Goal: Information Seeking & Learning: Learn about a topic

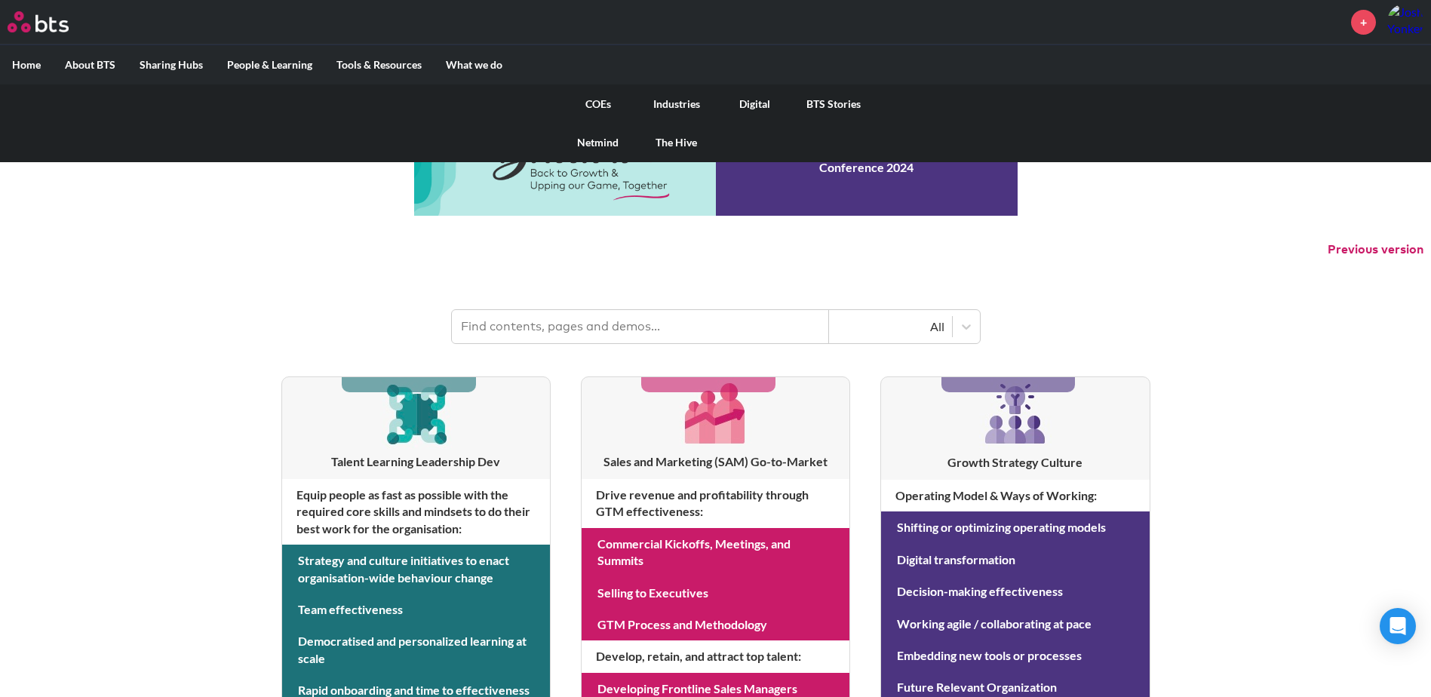
click at [597, 102] on link "COEs" at bounding box center [598, 103] width 78 height 39
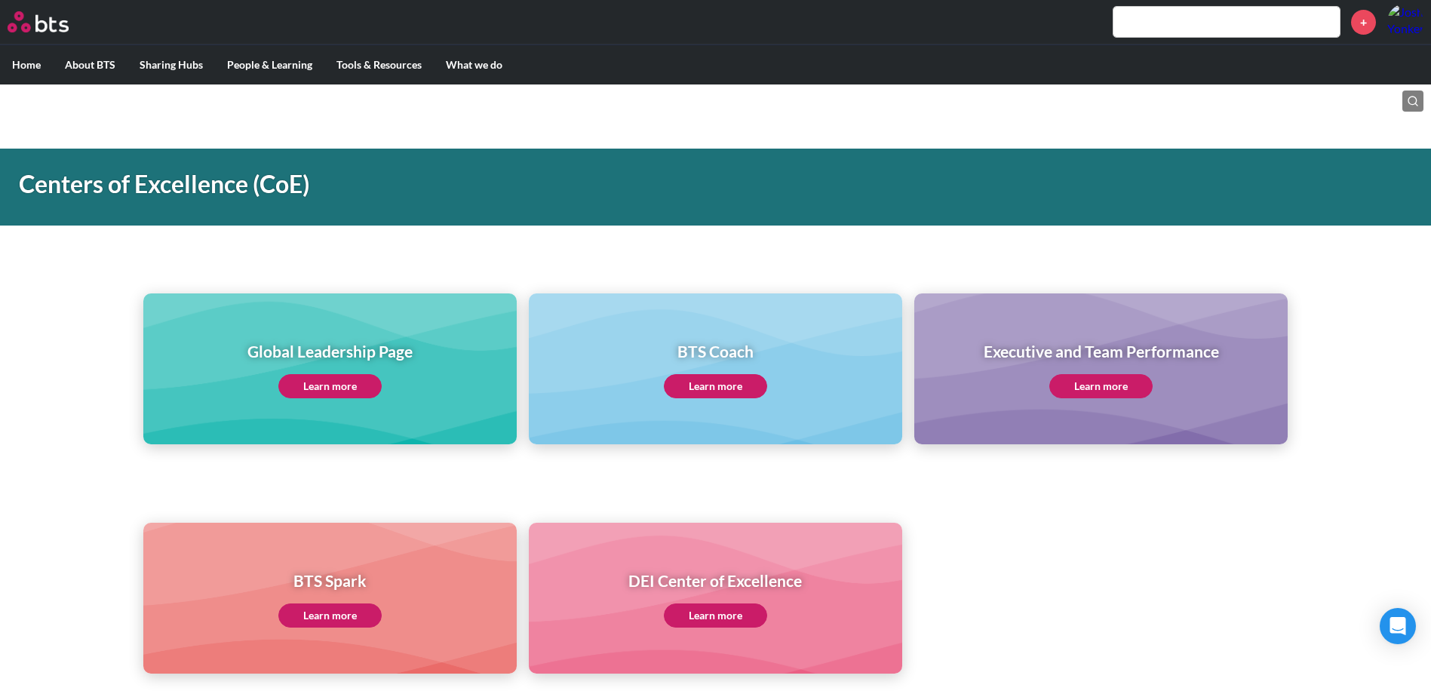
click at [1106, 385] on link "Learn more" at bounding box center [1100, 386] width 103 height 24
click at [342, 382] on link "Learn more" at bounding box center [329, 386] width 103 height 24
click at [1048, 505] on div "BTS Spark Learn more DEI Center of Excellence Learn more" at bounding box center [715, 570] width 1431 height 205
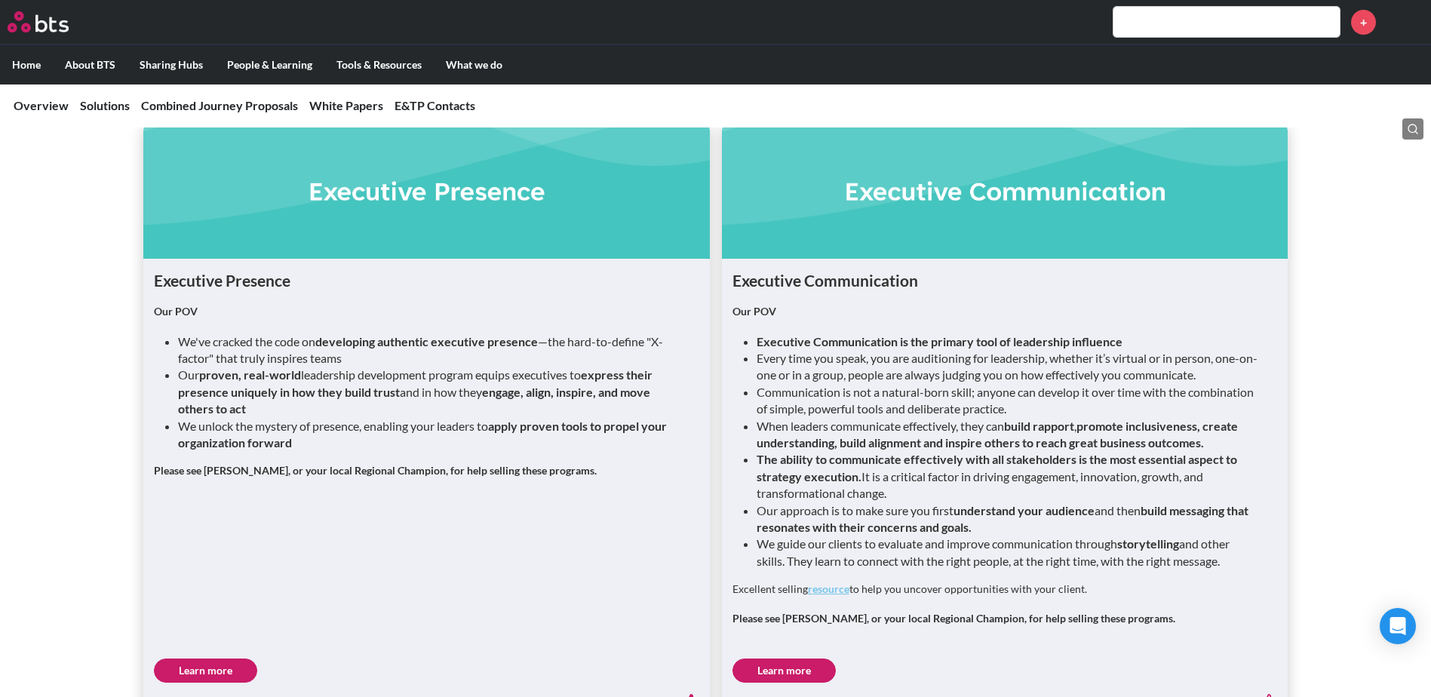
scroll to position [1975, 0]
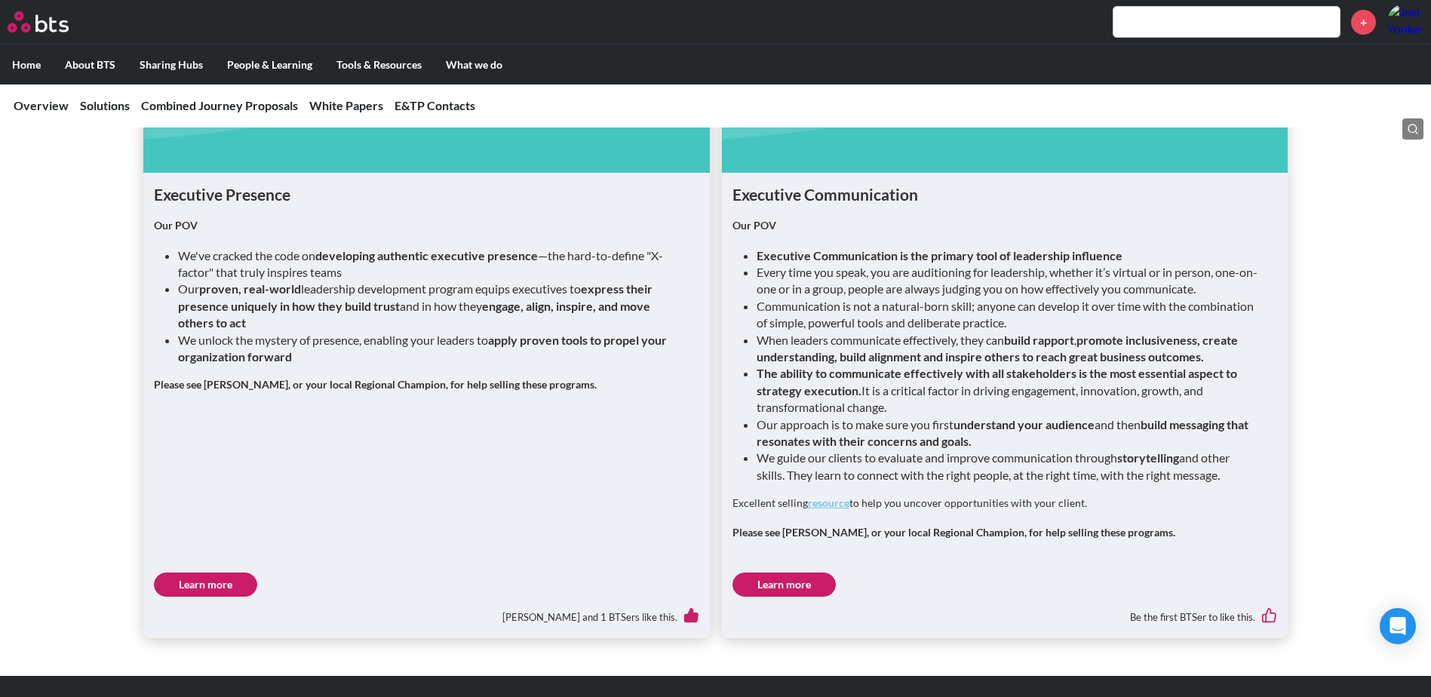
click at [790, 572] on link "Learn more" at bounding box center [783, 584] width 103 height 24
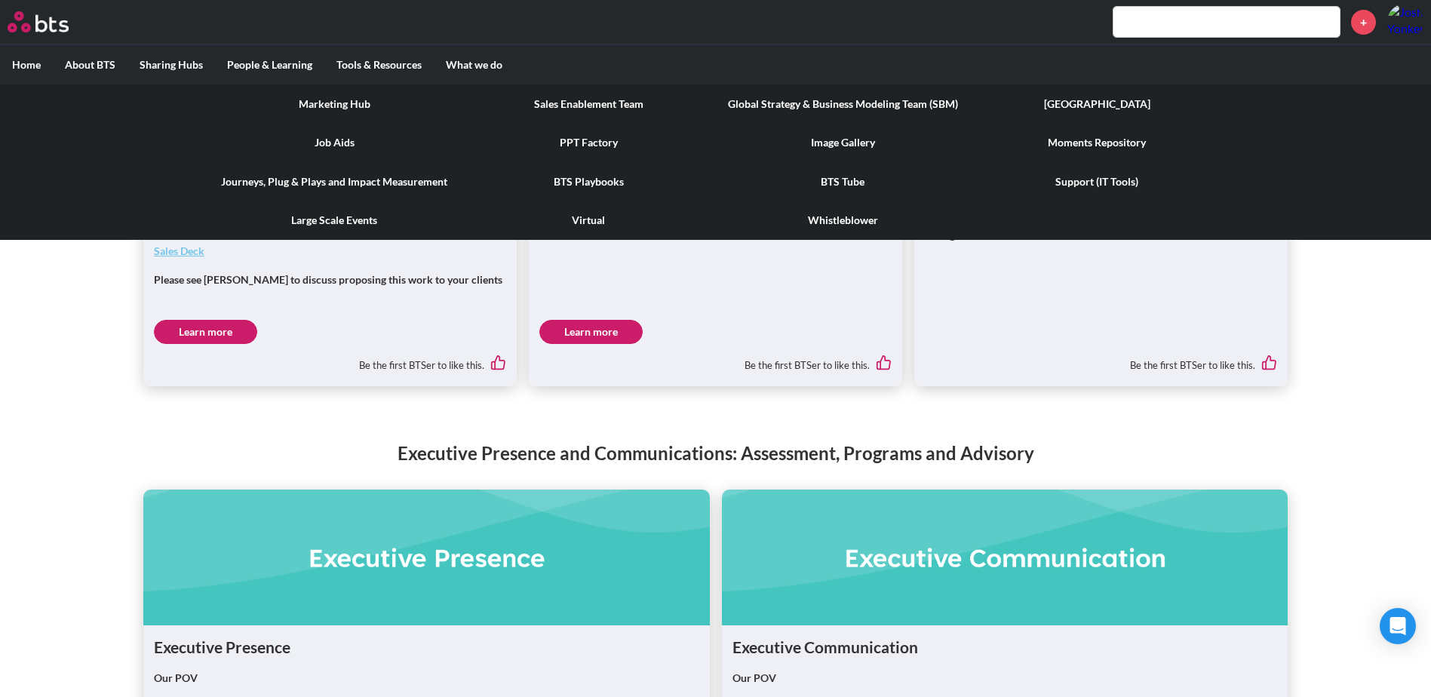
click at [371, 176] on link "Journeys, Plug & Plays and Impact Measurement" at bounding box center [334, 181] width 254 height 39
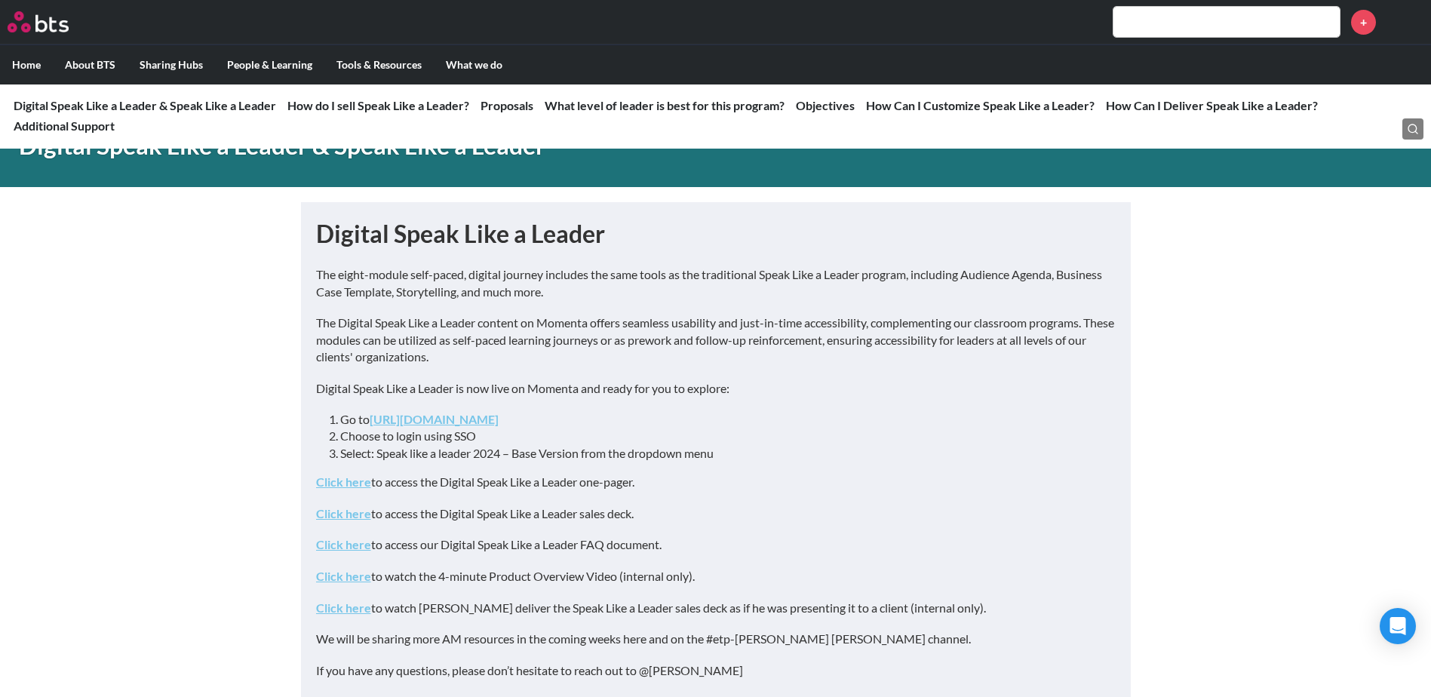
scroll to position [1, 0]
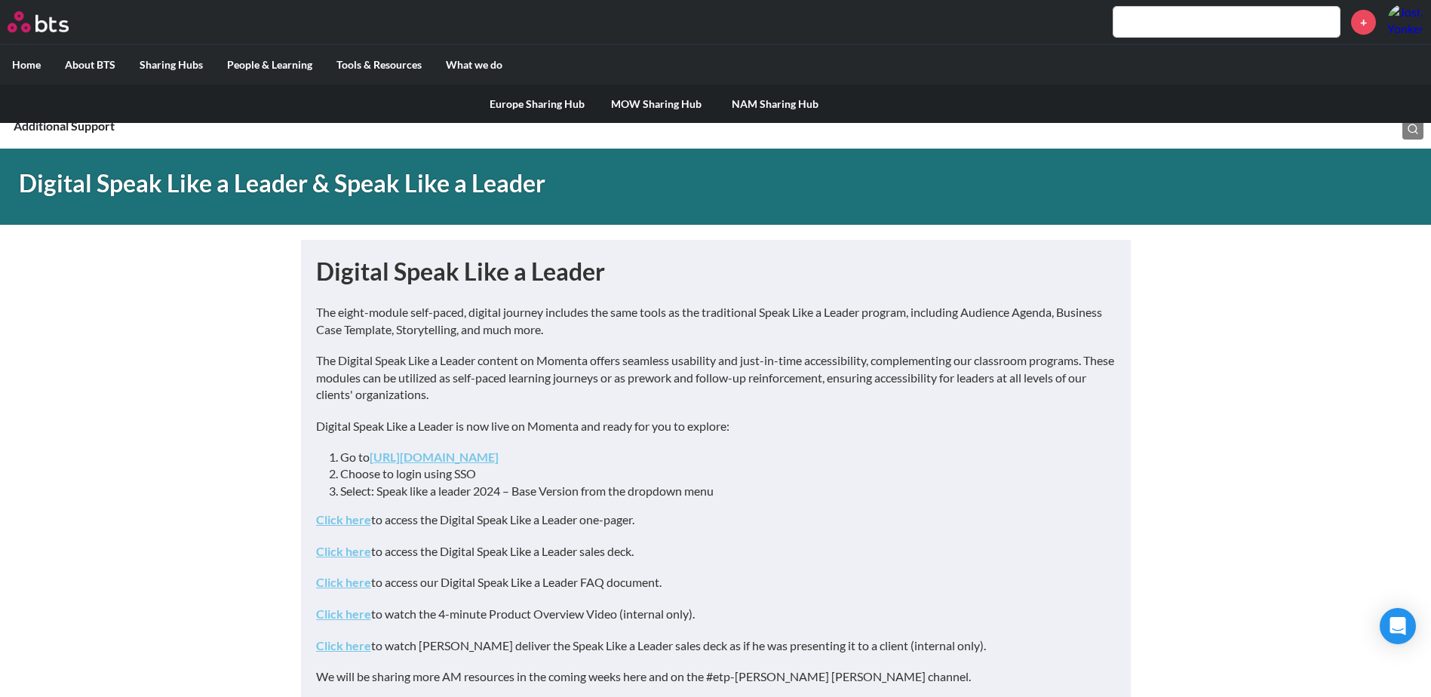
click at [185, 64] on label "Sharing Hubs" at bounding box center [170, 64] width 87 height 39
click at [0, 0] on input "Sharing Hubs" at bounding box center [0, 0] width 0 height 0
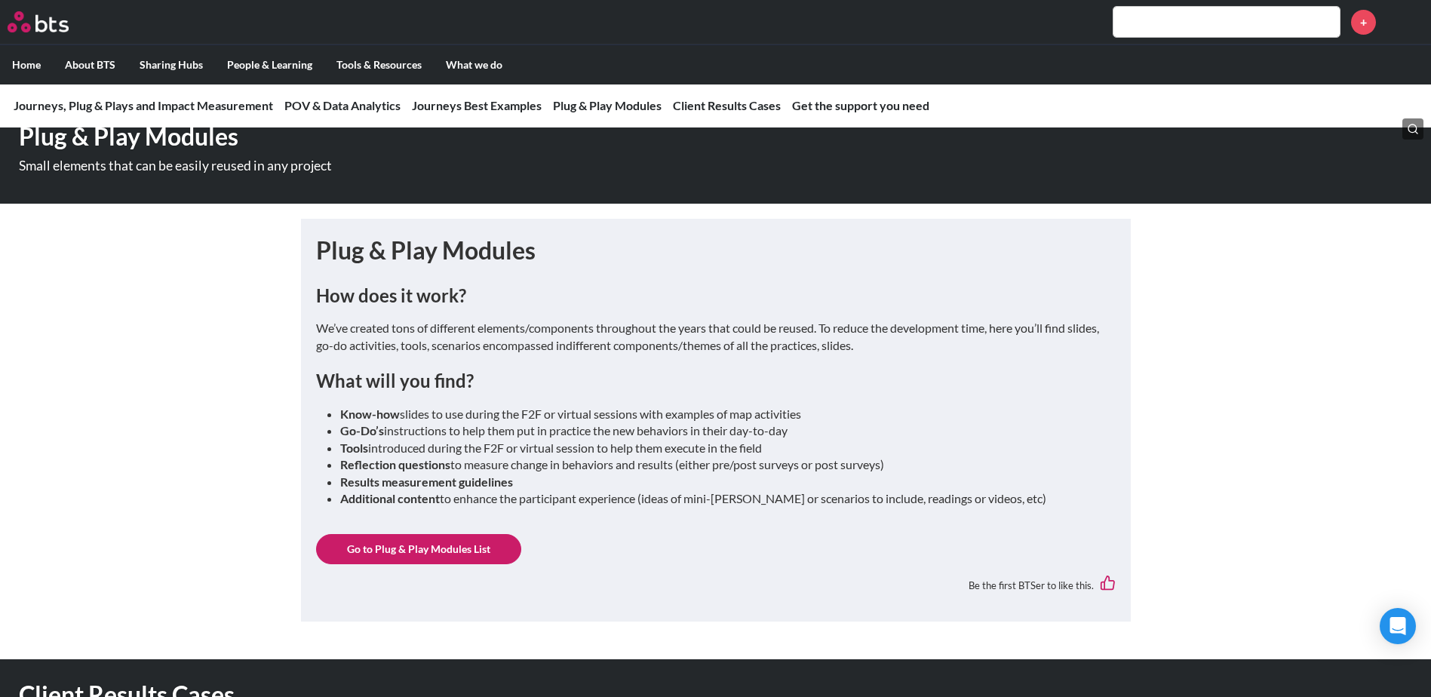
scroll to position [4073, 0]
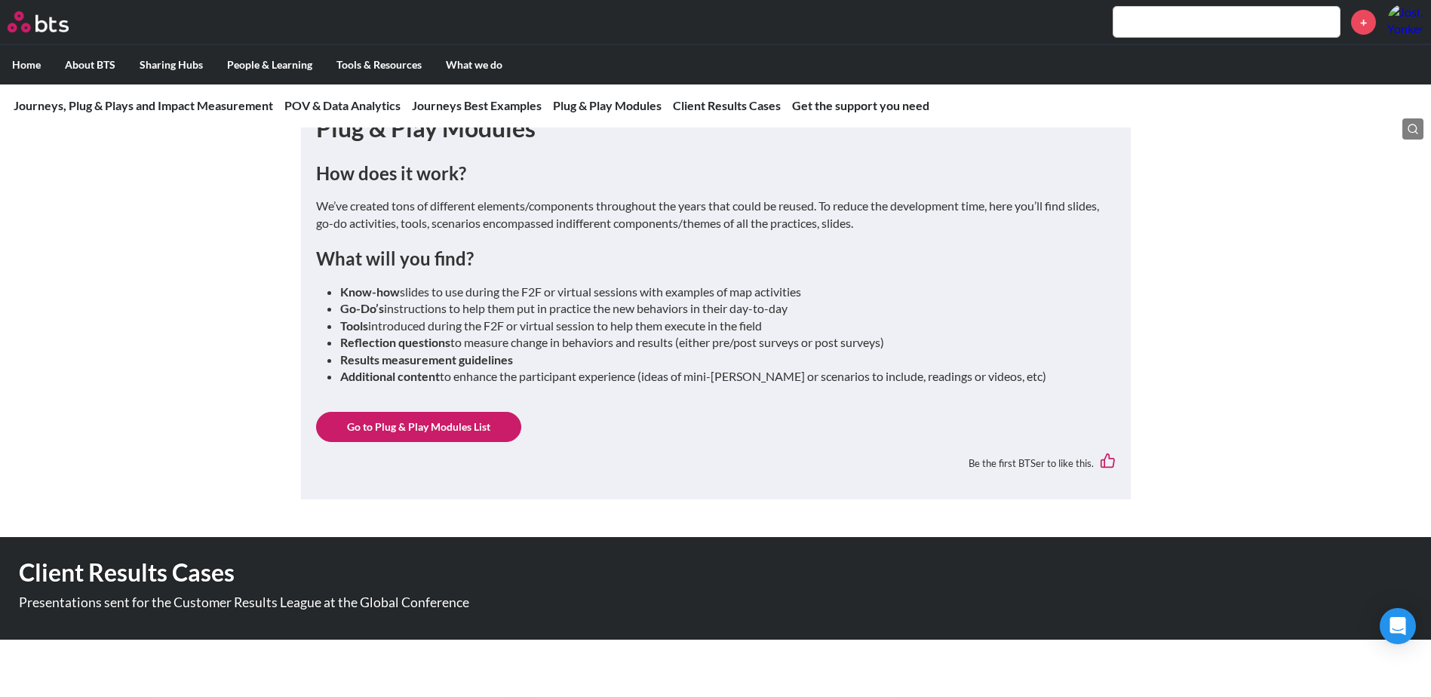
click at [421, 421] on link "Go to Plug & Play Modules List" at bounding box center [418, 427] width 205 height 30
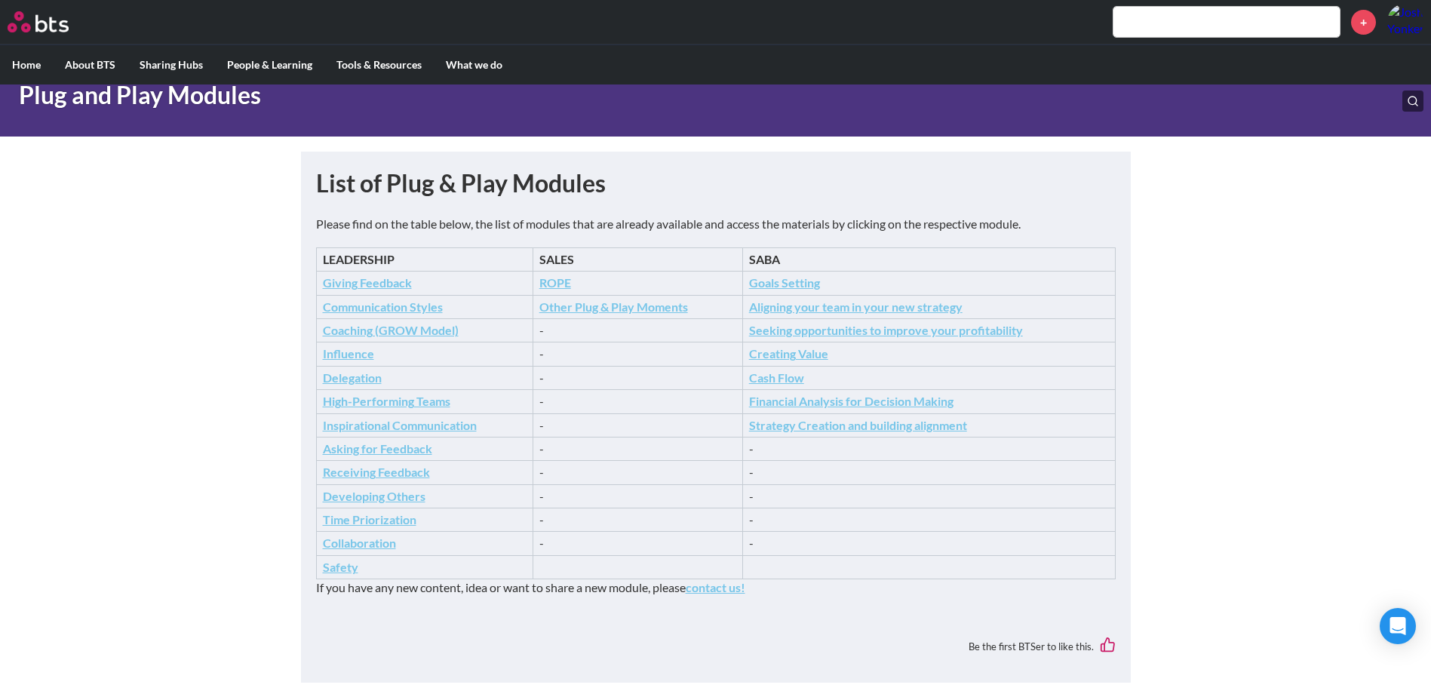
scroll to position [90, 0]
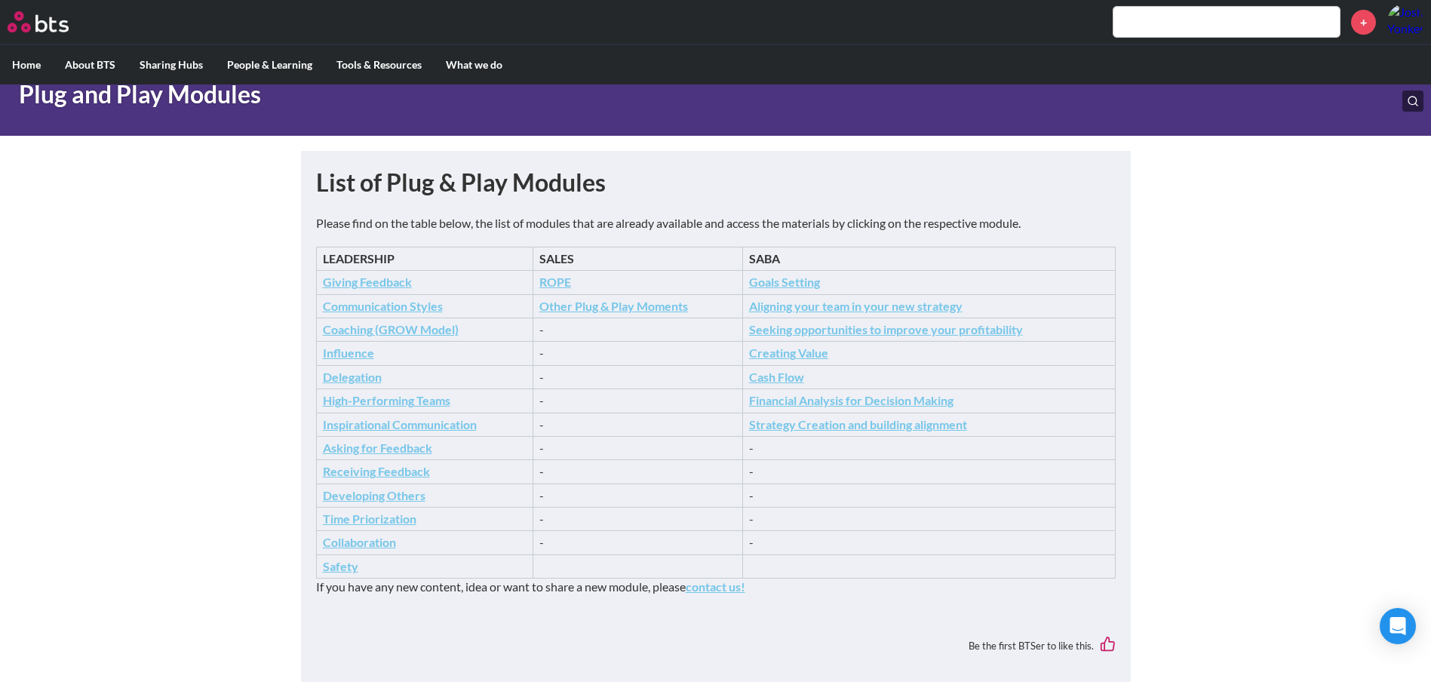
click at [354, 352] on icon "Influence" at bounding box center [348, 352] width 51 height 14
click at [396, 421] on icon "Inspirational Communication" at bounding box center [400, 424] width 154 height 14
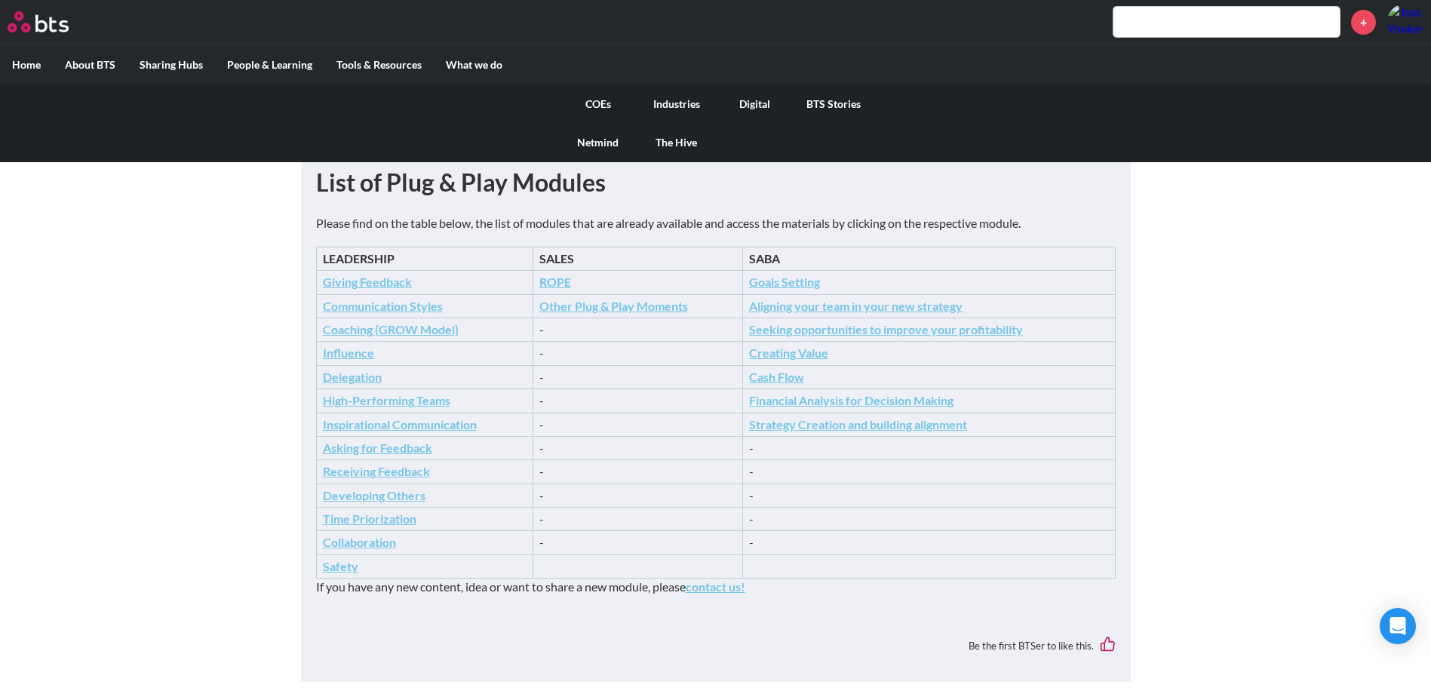
click at [607, 146] on link "Netmind" at bounding box center [598, 142] width 78 height 39
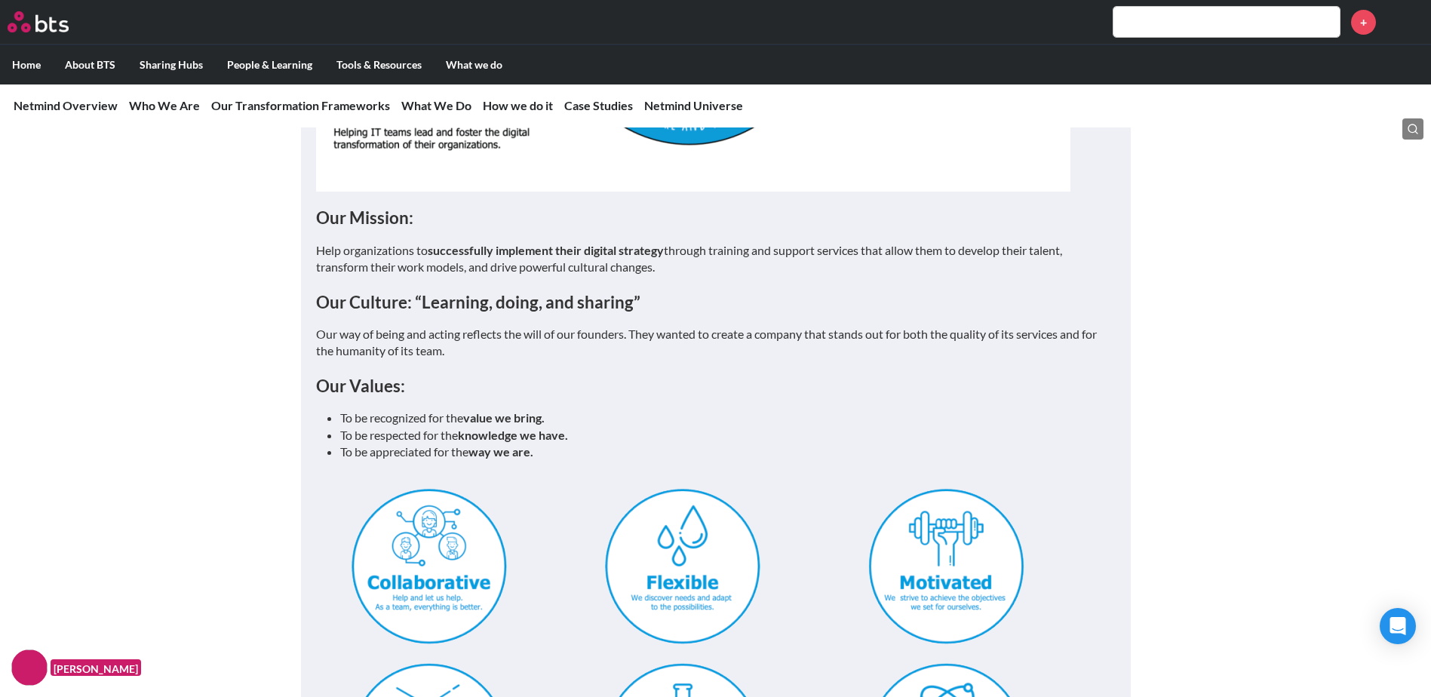
scroll to position [905, 0]
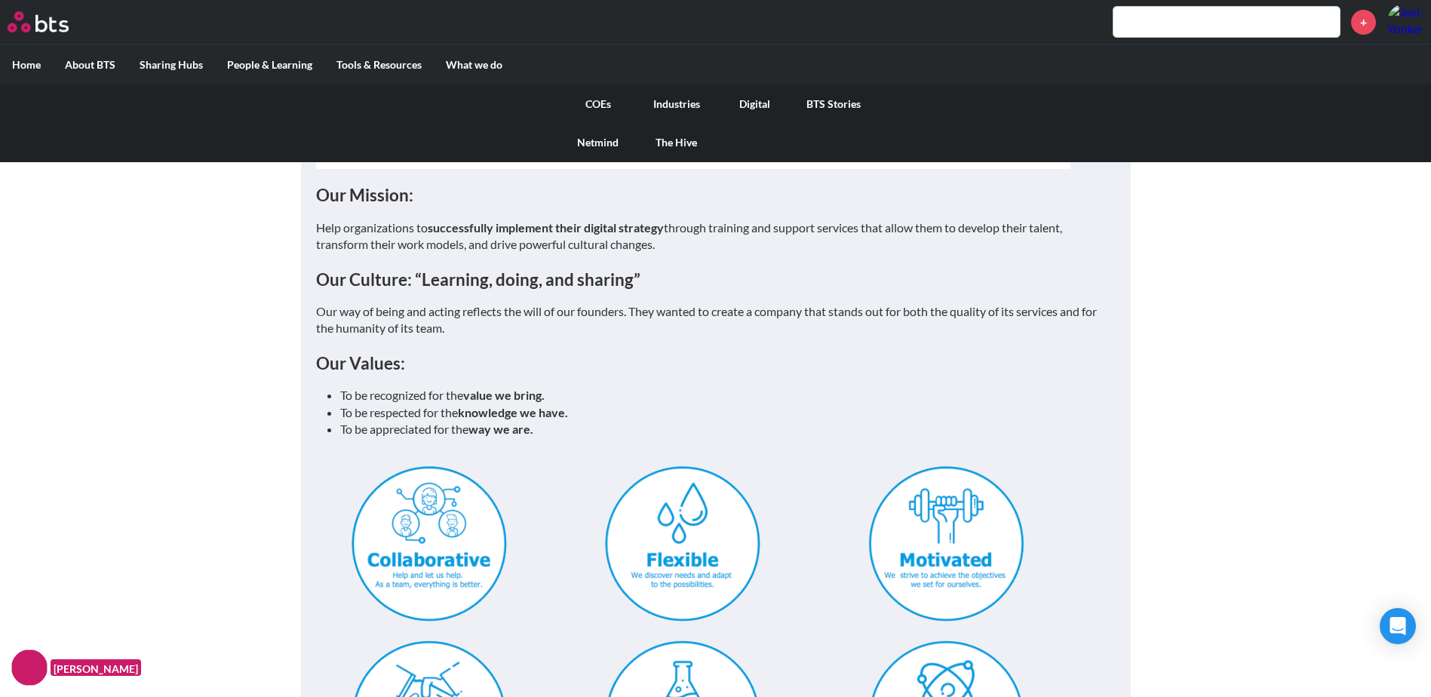
click at [687, 143] on link "The Hive" at bounding box center [676, 142] width 78 height 39
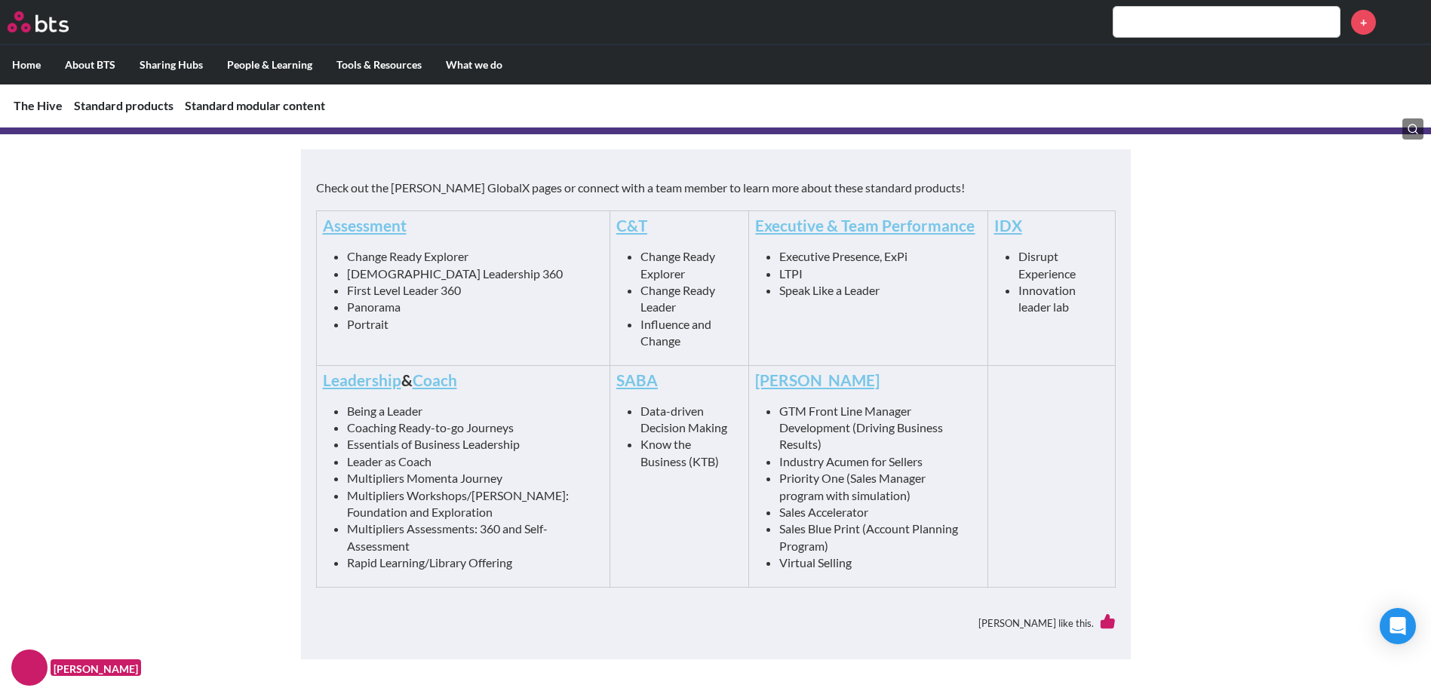
scroll to position [679, 0]
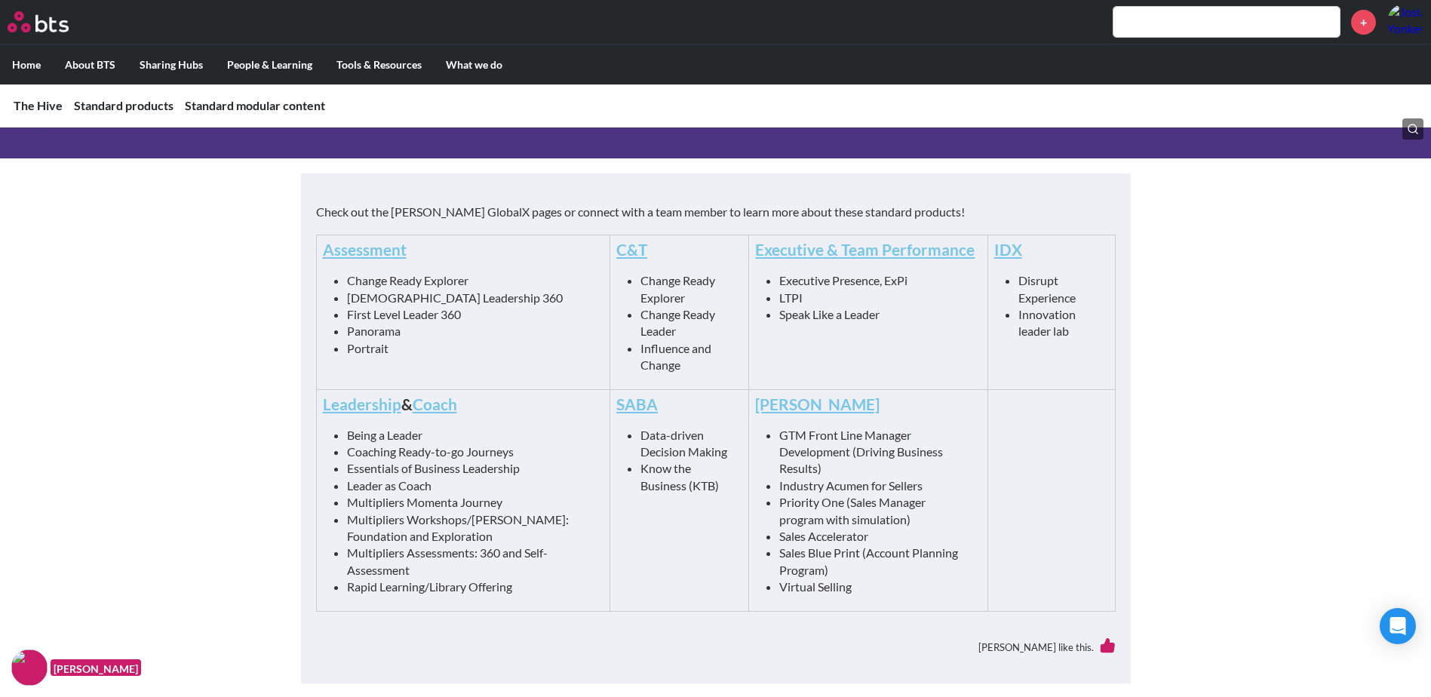
click at [764, 253] on link "Executive & Team Performance" at bounding box center [864, 249] width 219 height 19
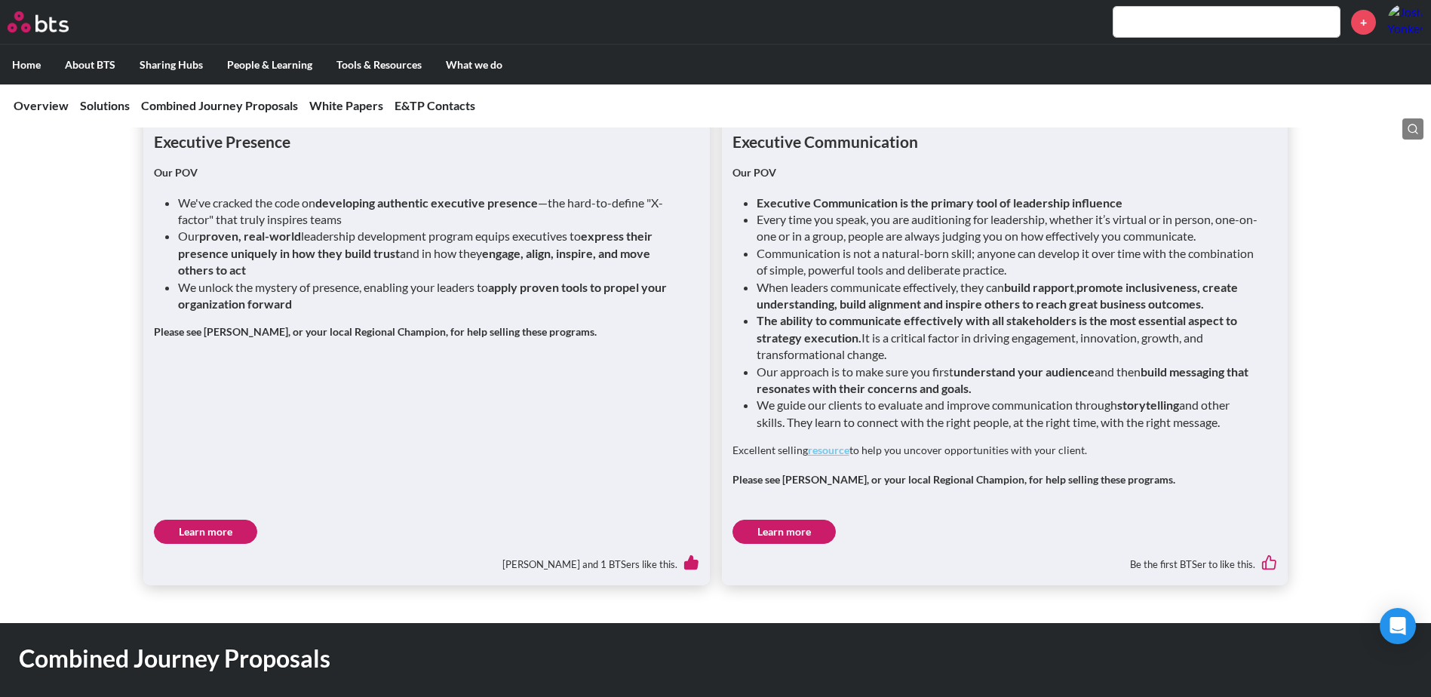
scroll to position [2036, 0]
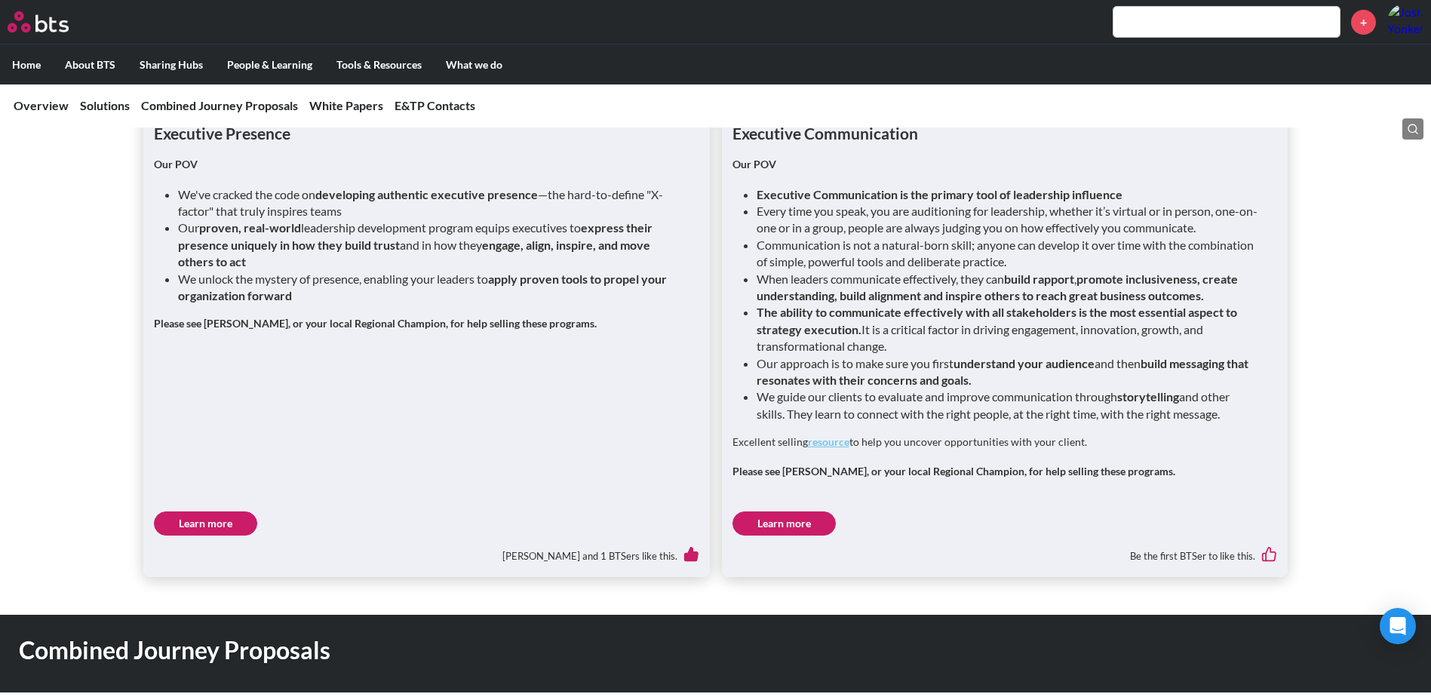
click at [237, 511] on link "Learn more" at bounding box center [205, 523] width 103 height 24
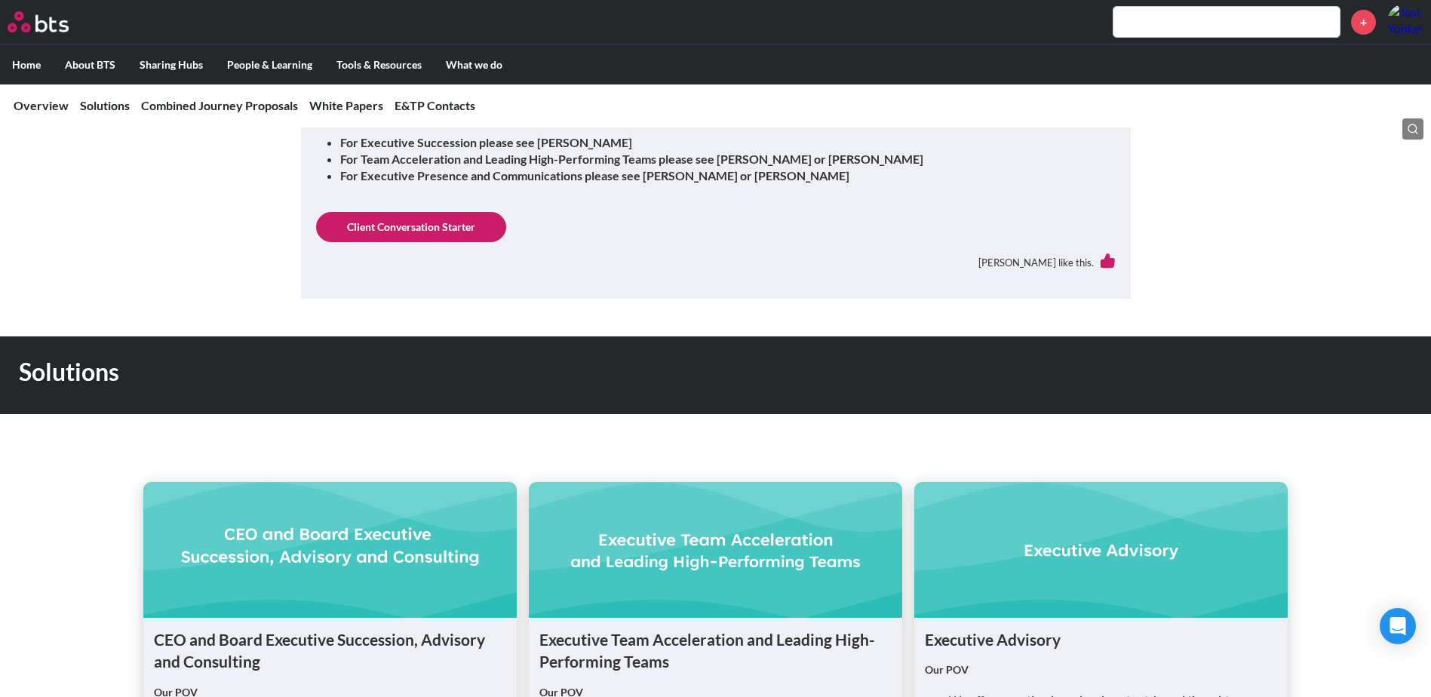
scroll to position [302, 0]
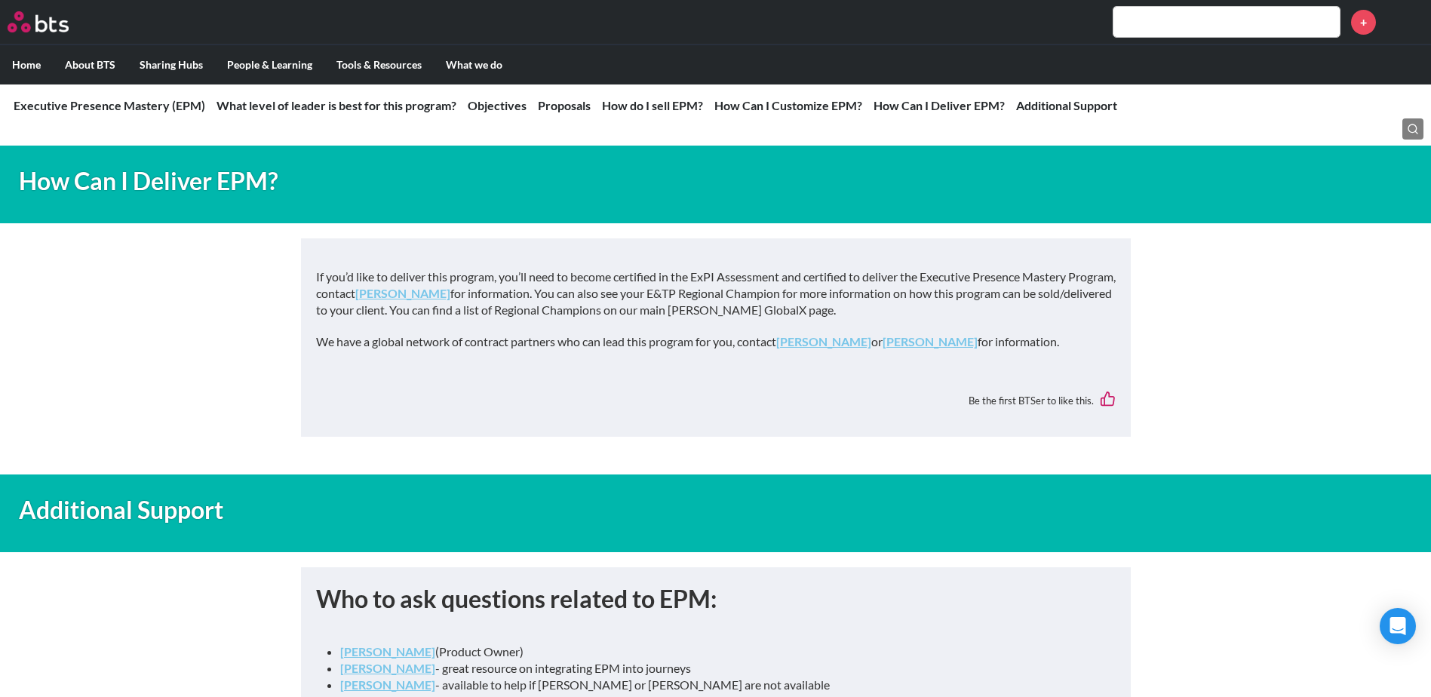
scroll to position [5728, 0]
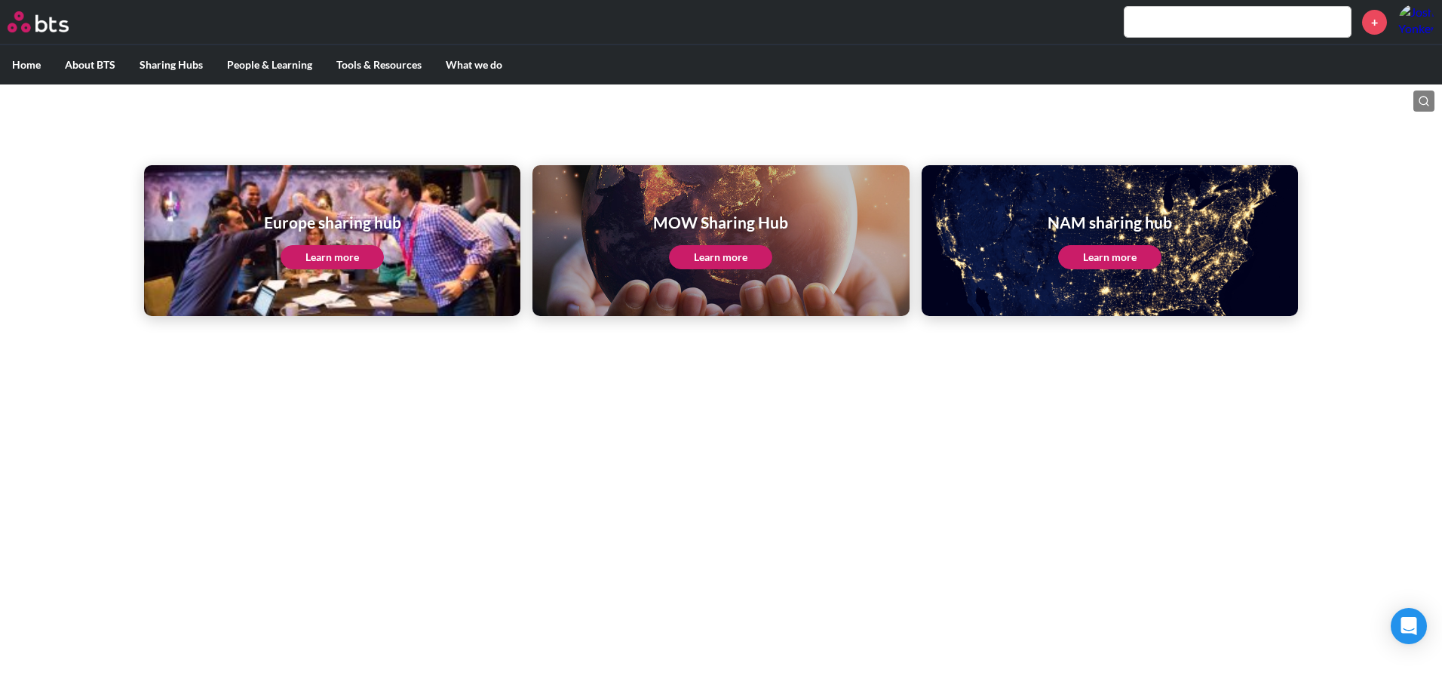
click at [1092, 258] on link "Learn more" at bounding box center [1109, 257] width 103 height 24
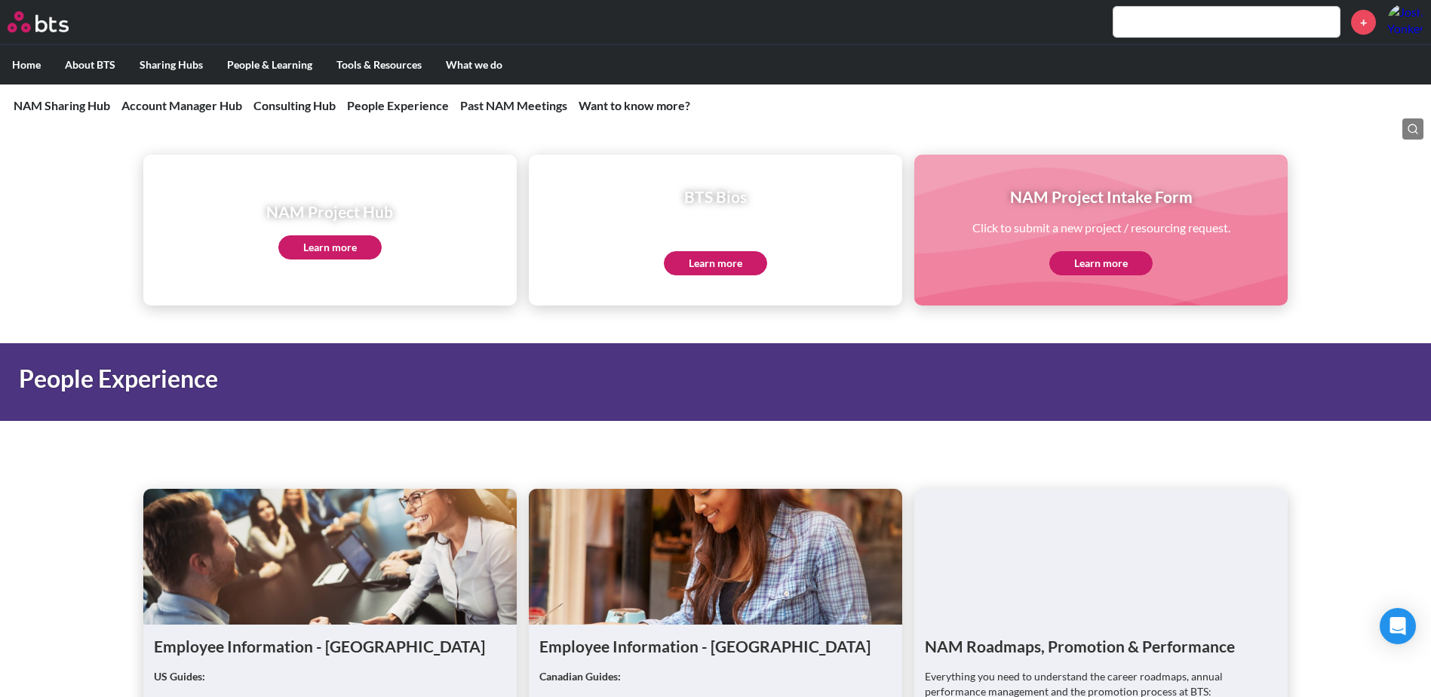
scroll to position [1616, 0]
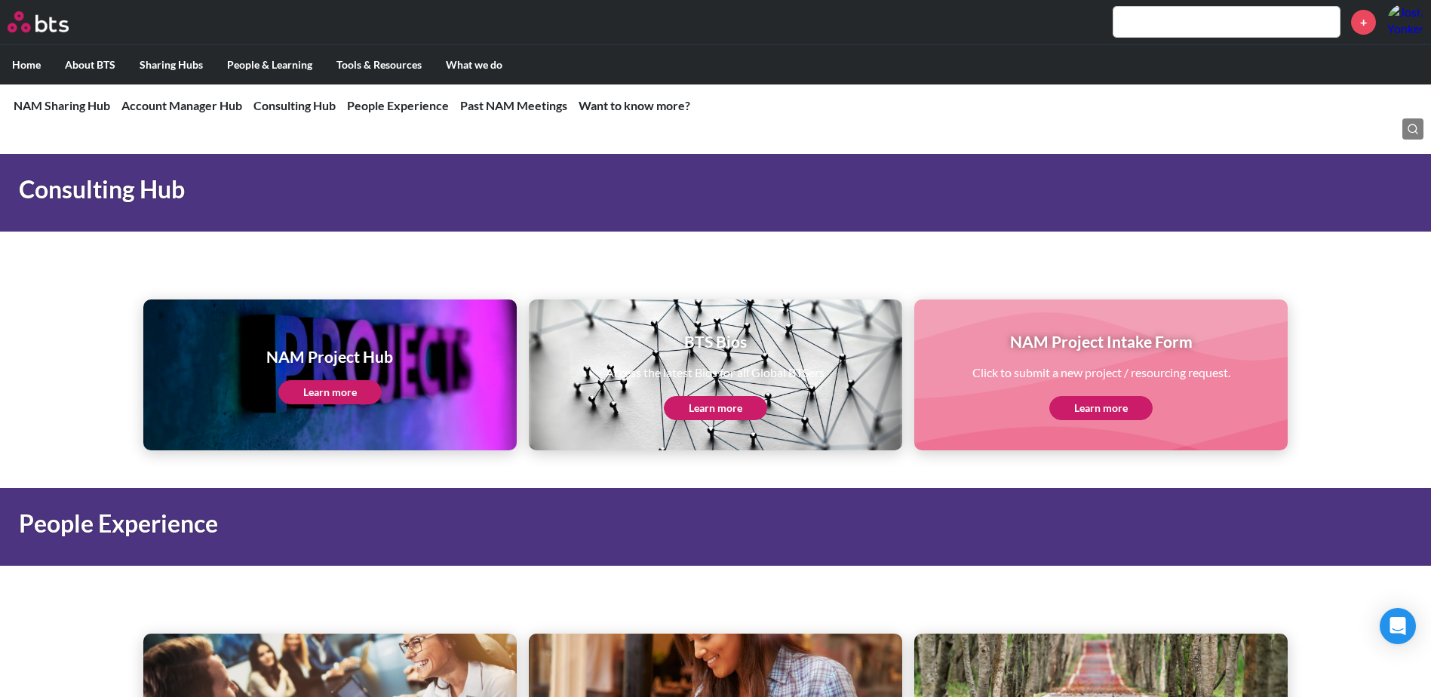
click at [353, 391] on link "Learn more" at bounding box center [329, 392] width 103 height 24
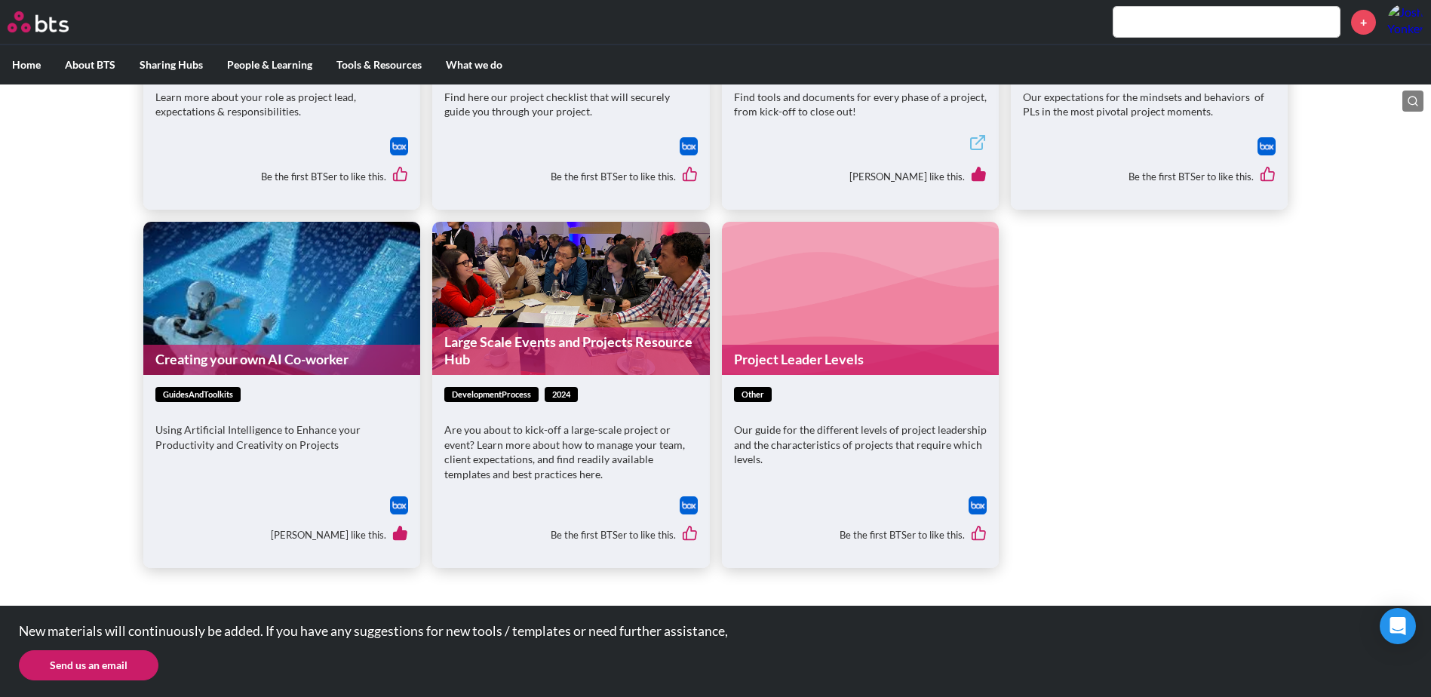
scroll to position [649, 0]
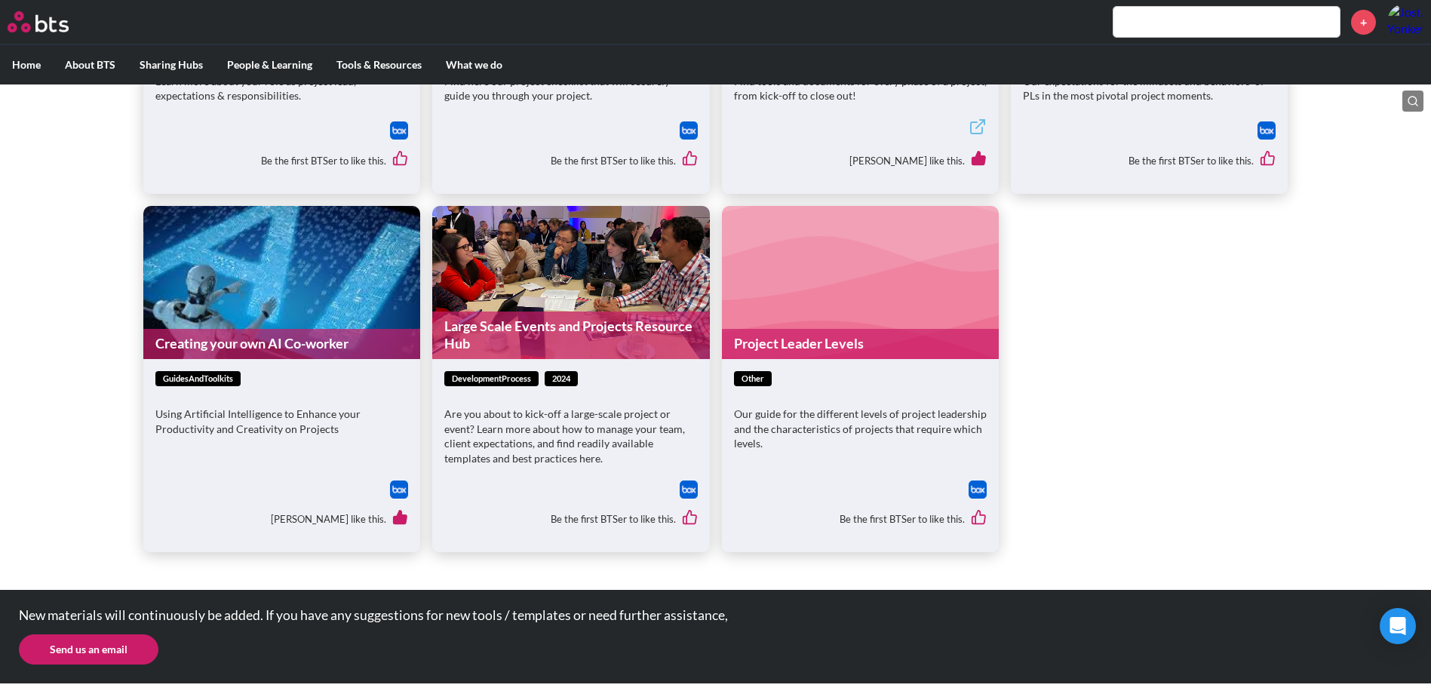
click at [524, 333] on link "Large Scale Events and Projects Resource Hub" at bounding box center [570, 335] width 277 height 48
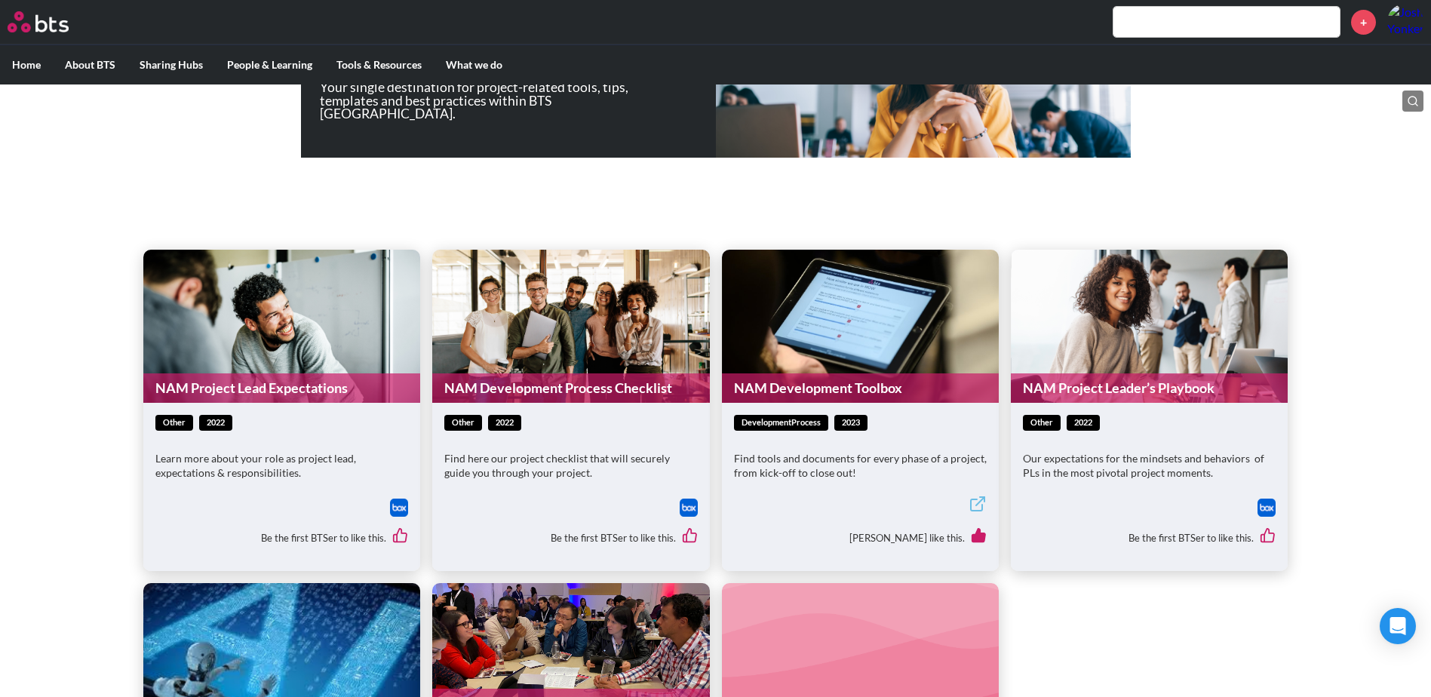
scroll to position [0, 0]
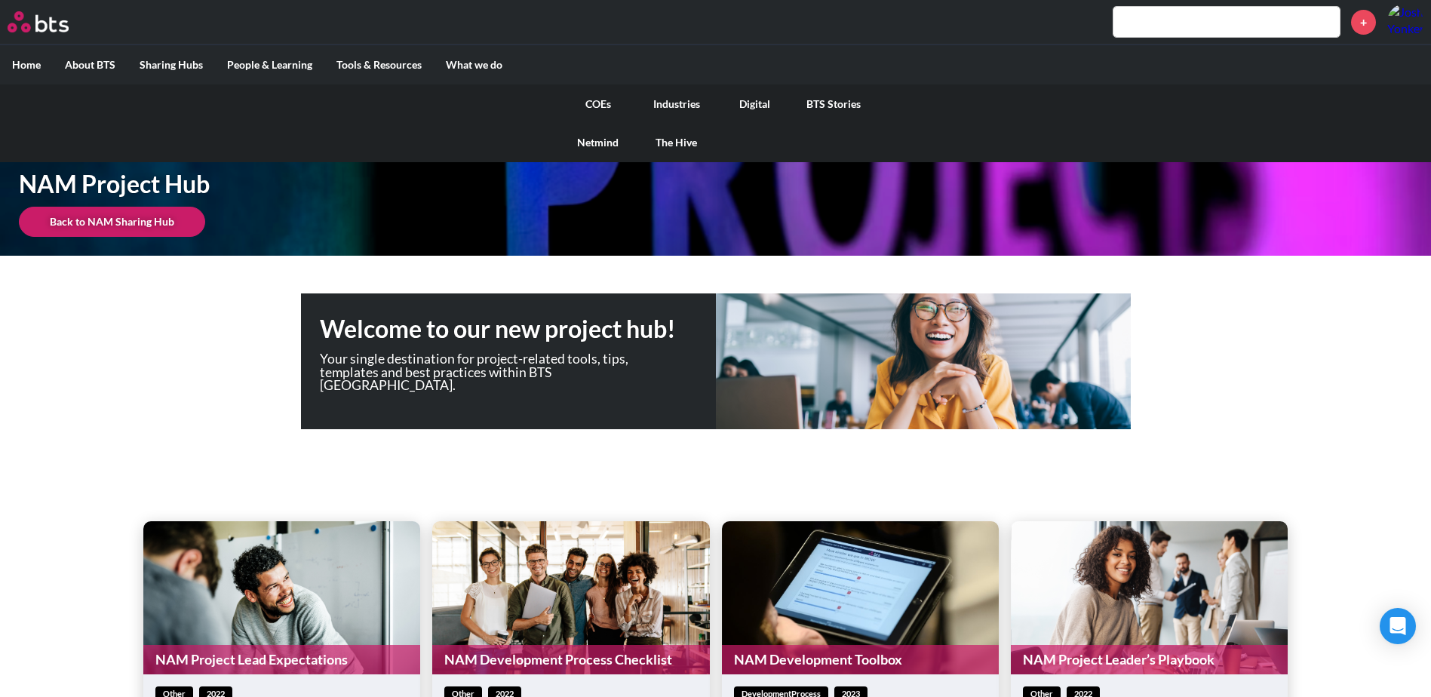
click at [607, 99] on link "COEs" at bounding box center [598, 103] width 78 height 39
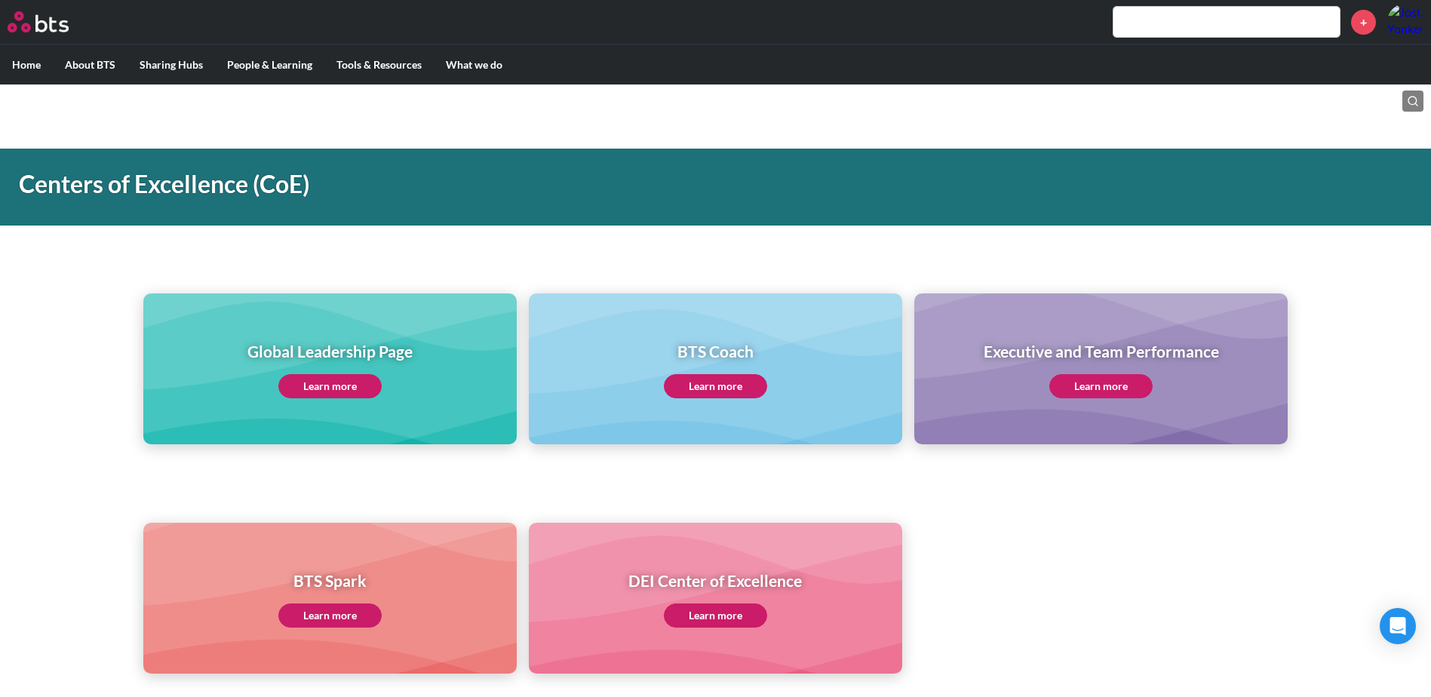
click at [324, 388] on link "Learn more" at bounding box center [329, 386] width 103 height 24
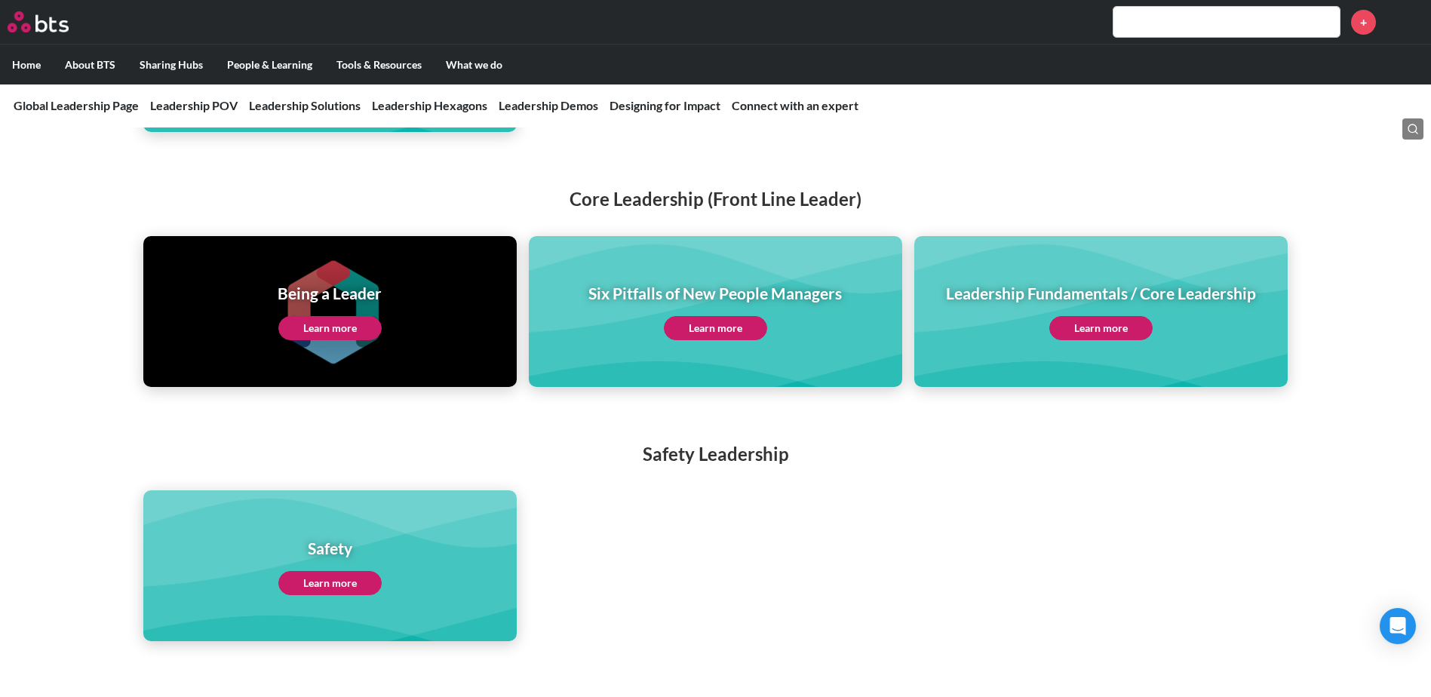
scroll to position [3243, 0]
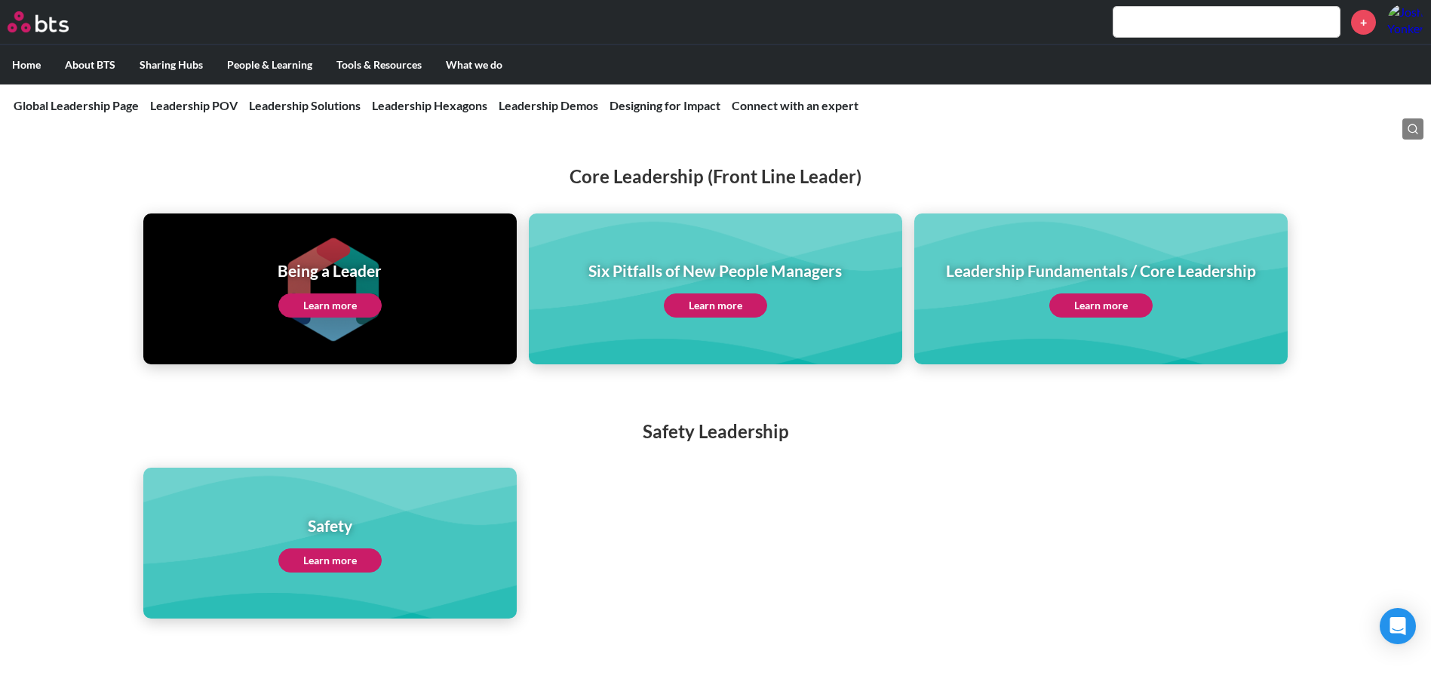
click at [1125, 293] on link "Learn more" at bounding box center [1100, 305] width 103 height 24
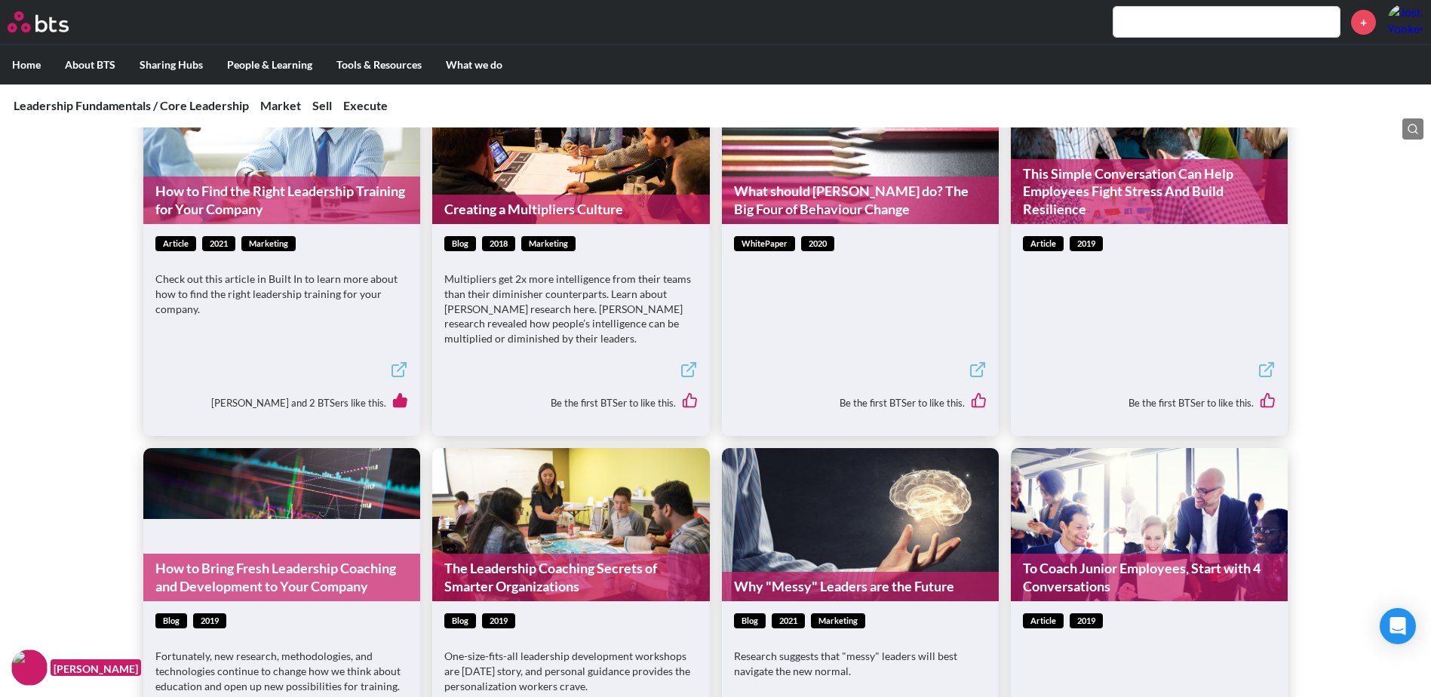
scroll to position [3017, 0]
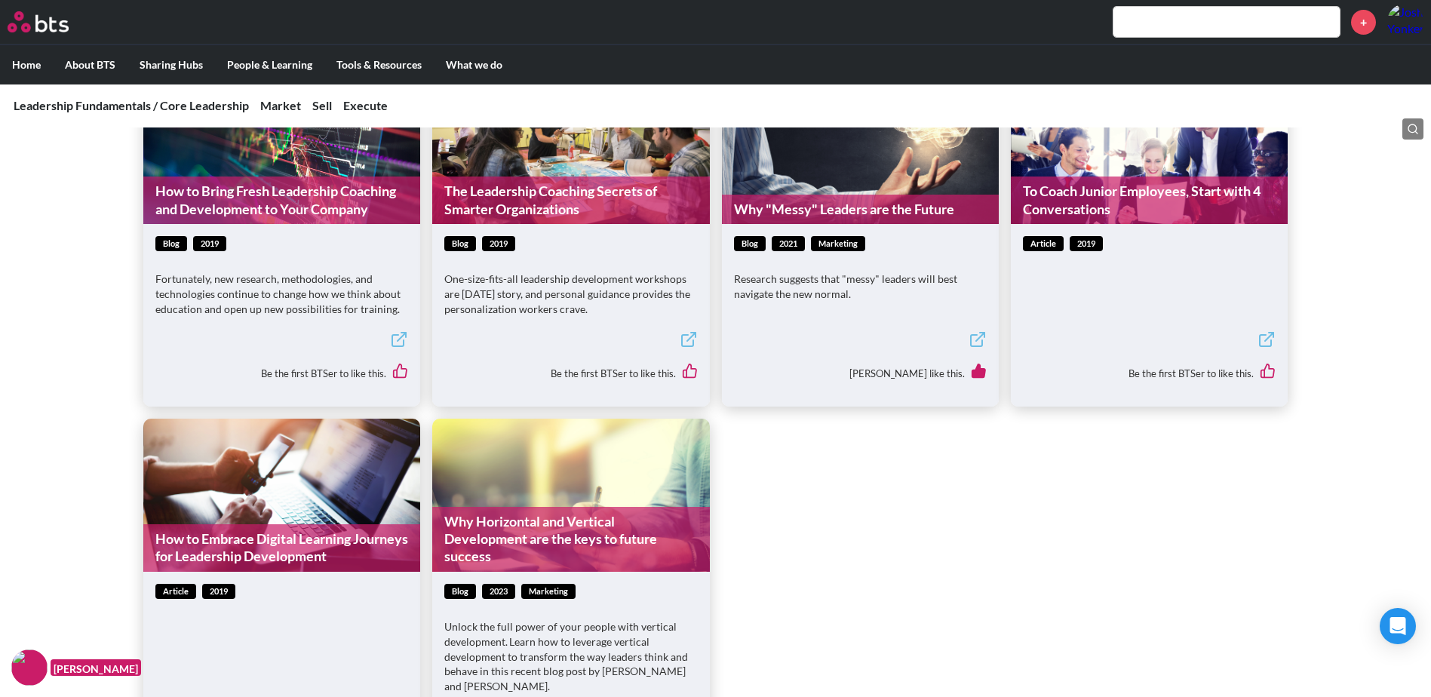
click at [357, 87] on nav "Leadership Fundamentals / Core Leadership Market Market Anchor POV Client case …" at bounding box center [715, 106] width 1431 height 44
click at [354, 101] on link "Execute" at bounding box center [365, 105] width 44 height 14
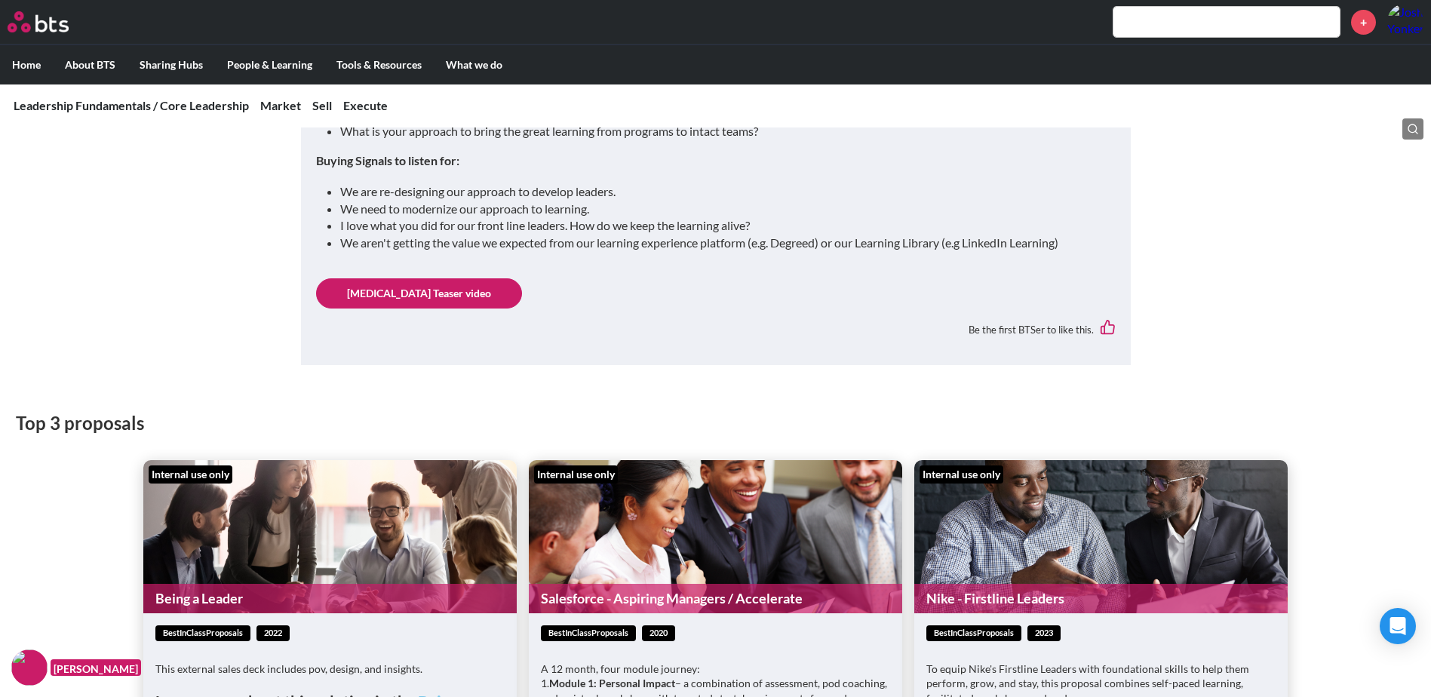
scroll to position [5568, 0]
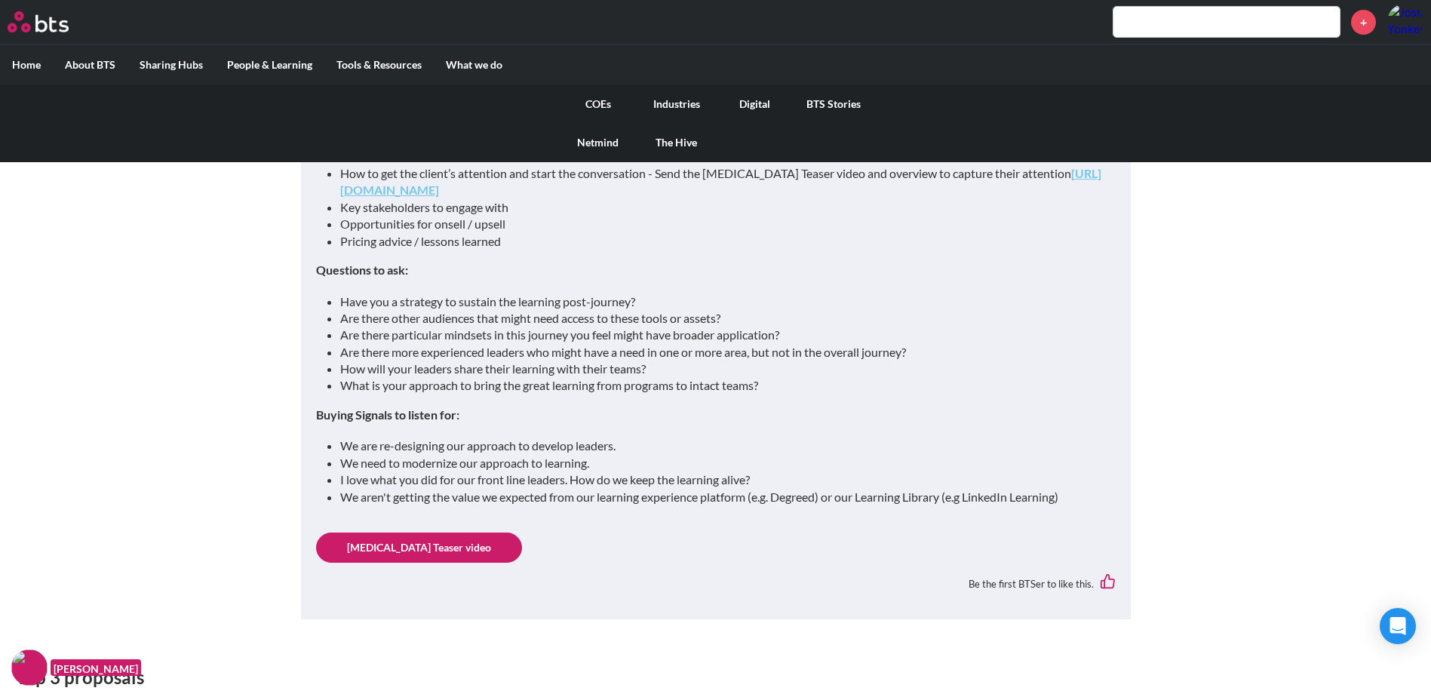
click at [594, 100] on link "COEs" at bounding box center [598, 103] width 78 height 39
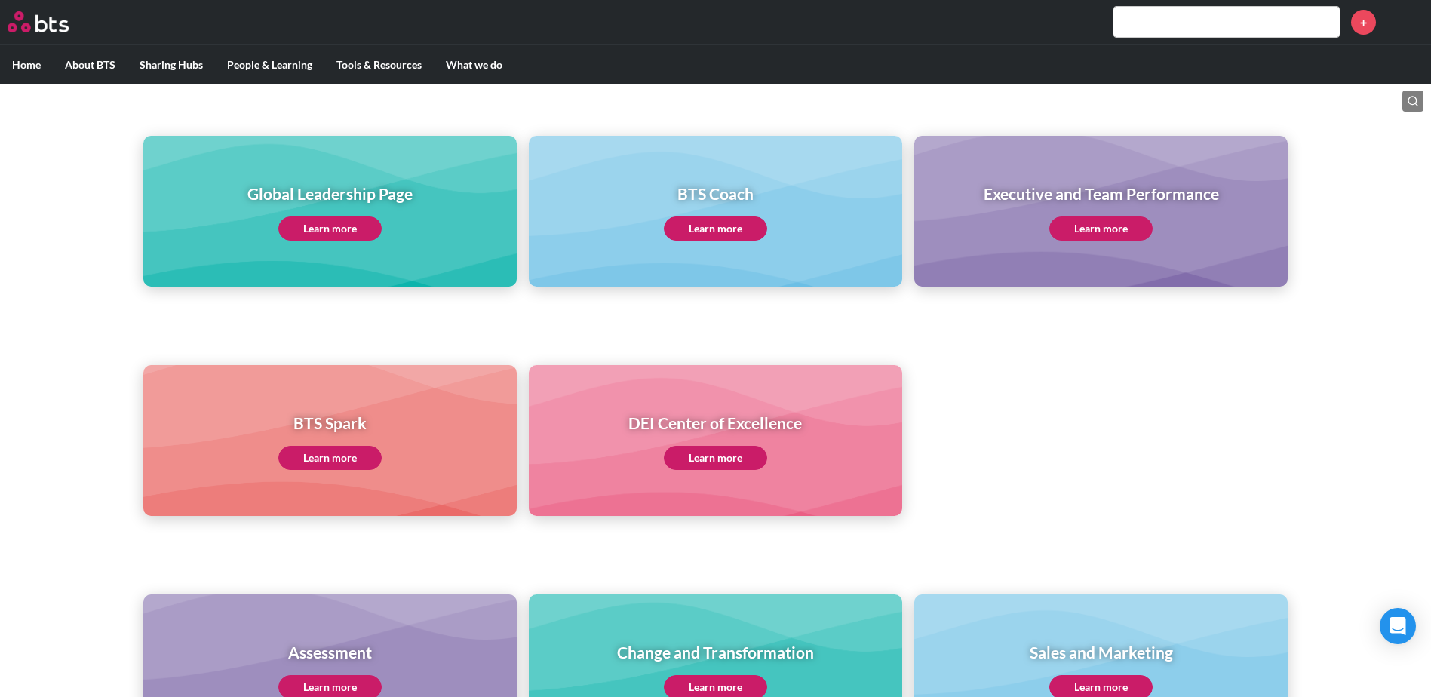
scroll to position [84, 0]
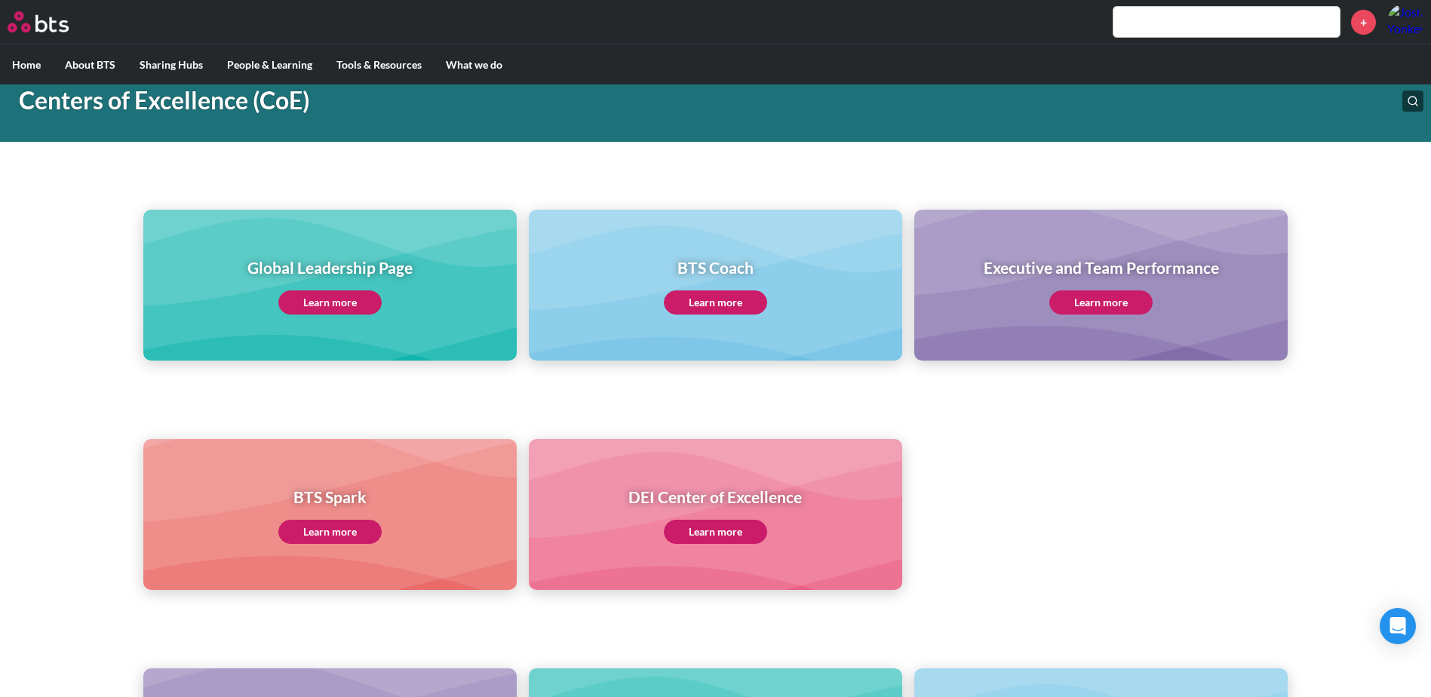
click at [317, 302] on link "Learn more" at bounding box center [329, 302] width 103 height 24
click at [325, 303] on link "Learn more" at bounding box center [329, 302] width 103 height 24
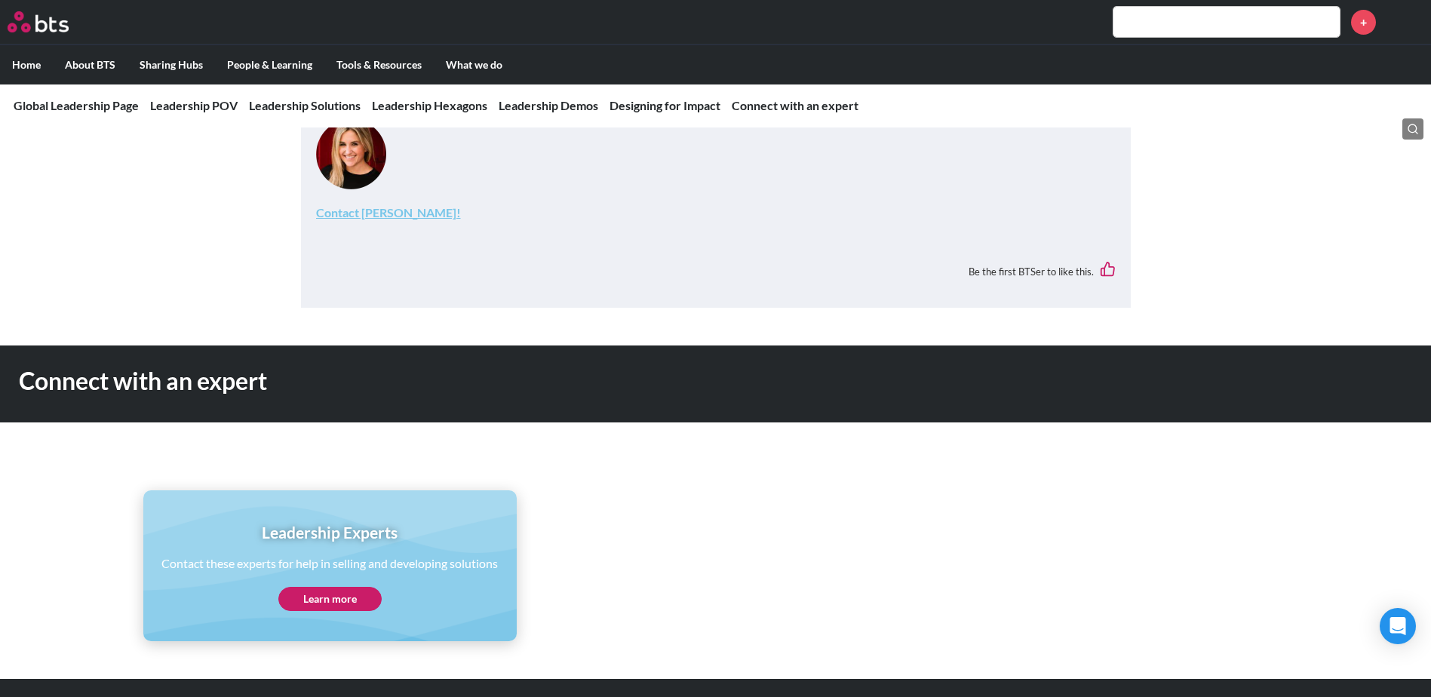
scroll to position [6354, 0]
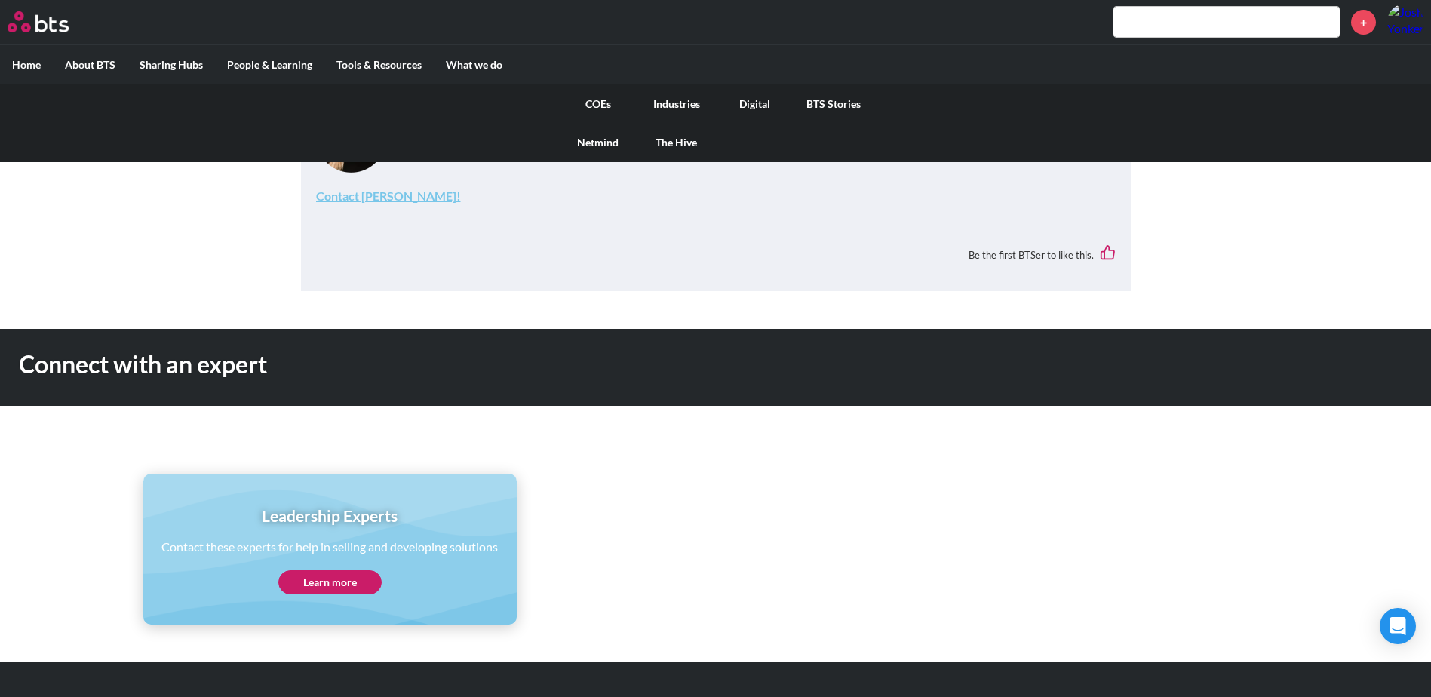
click at [453, 60] on label "What we do" at bounding box center [474, 64] width 81 height 39
click at [0, 0] on input "What we do" at bounding box center [0, 0] width 0 height 0
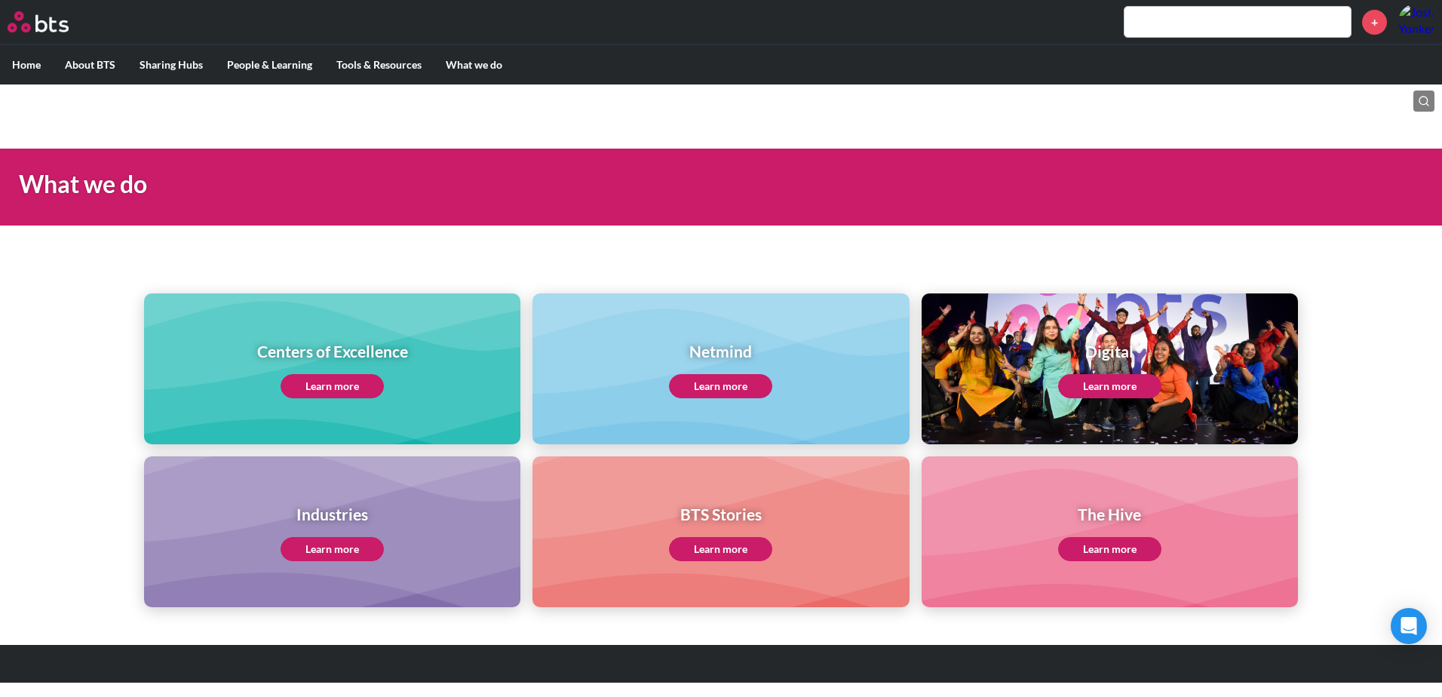
click at [1134, 552] on link "Learn more" at bounding box center [1109, 549] width 103 height 24
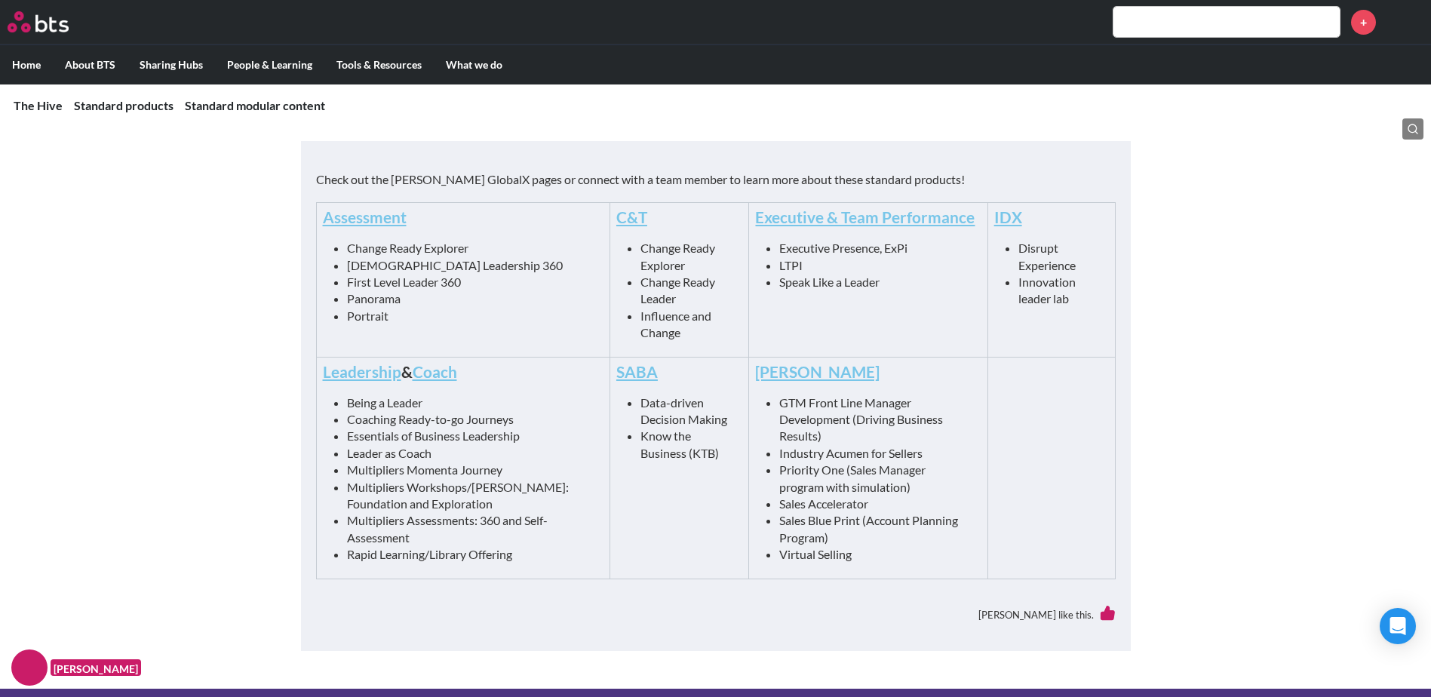
scroll to position [705, 0]
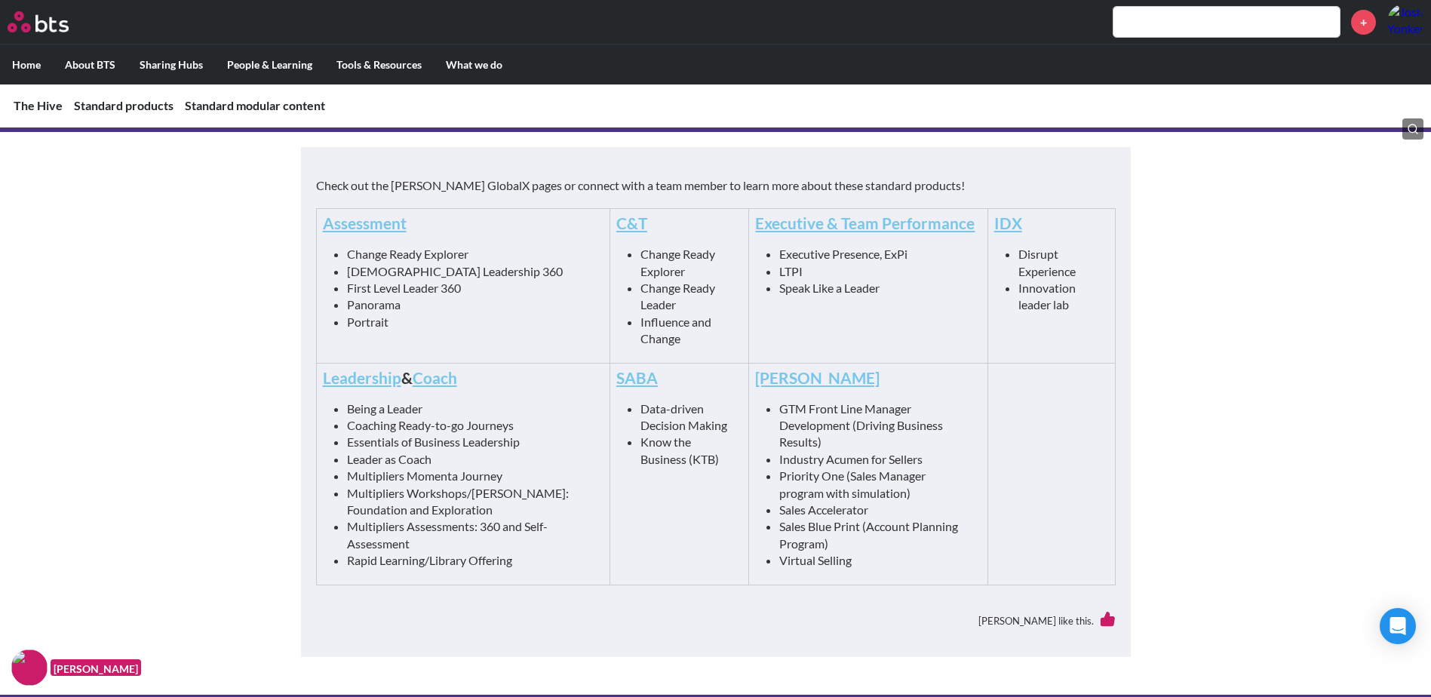
click at [364, 376] on link "Leadership" at bounding box center [362, 377] width 78 height 19
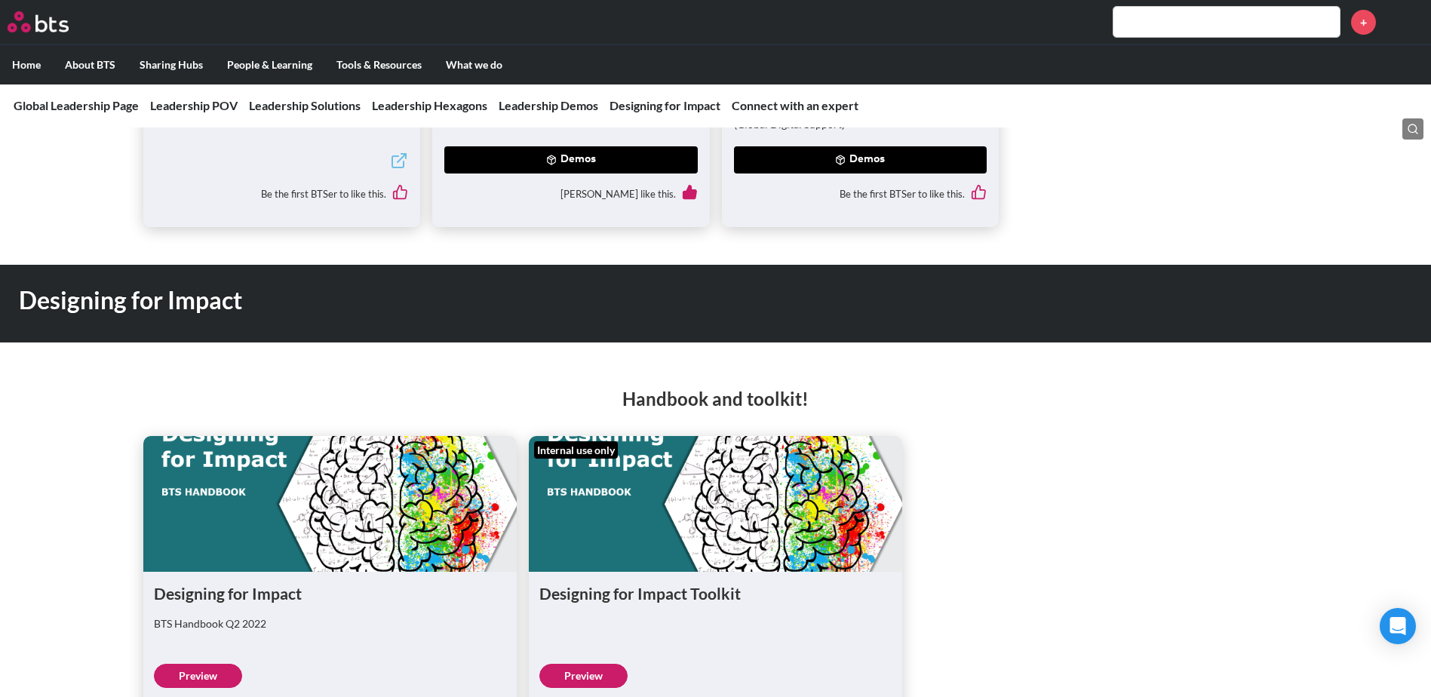
scroll to position [4243, 0]
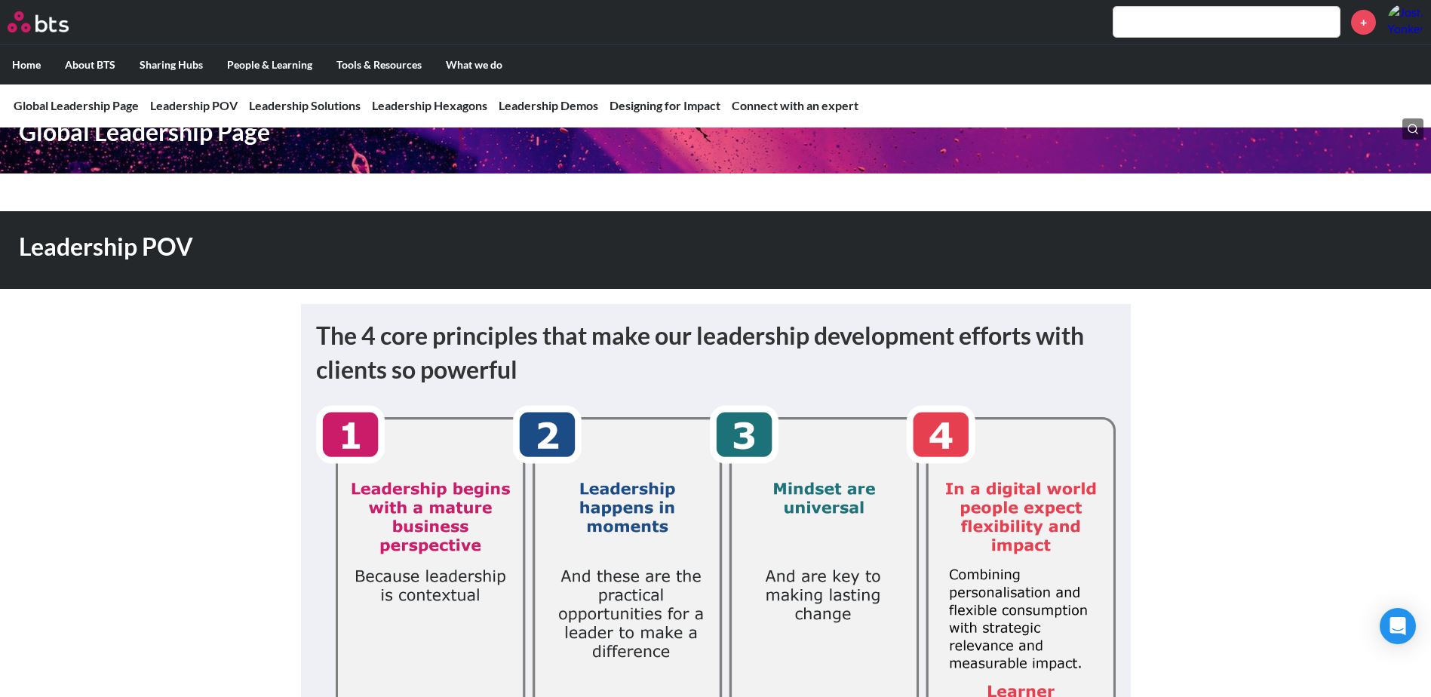
scroll to position [75, 0]
